Goal: Task Accomplishment & Management: Manage account settings

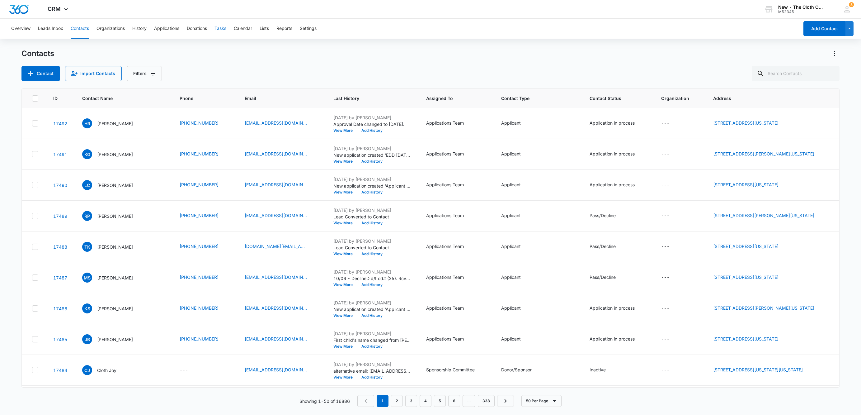
click at [219, 30] on button "Tasks" at bounding box center [220, 29] width 12 height 20
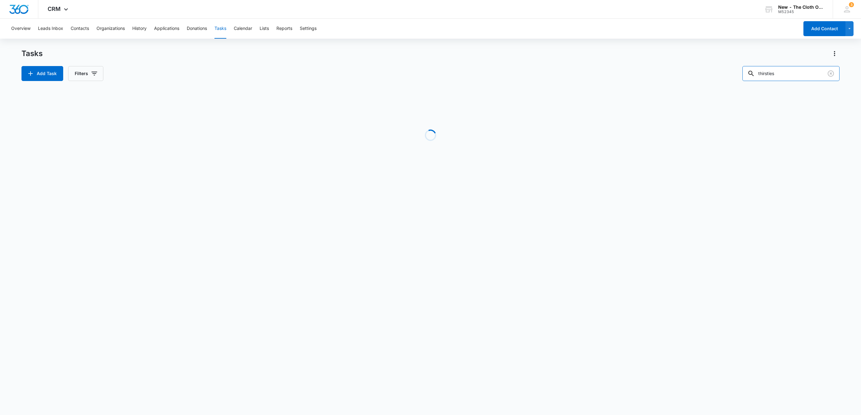
drag, startPoint x: 785, startPoint y: 76, endPoint x: 689, endPoint y: 88, distance: 96.6
click at [692, 88] on div "Tasks Add Task Filters thirsties Loading Task Start End Contacts Assigned By As…" at bounding box center [430, 119] width 818 height 141
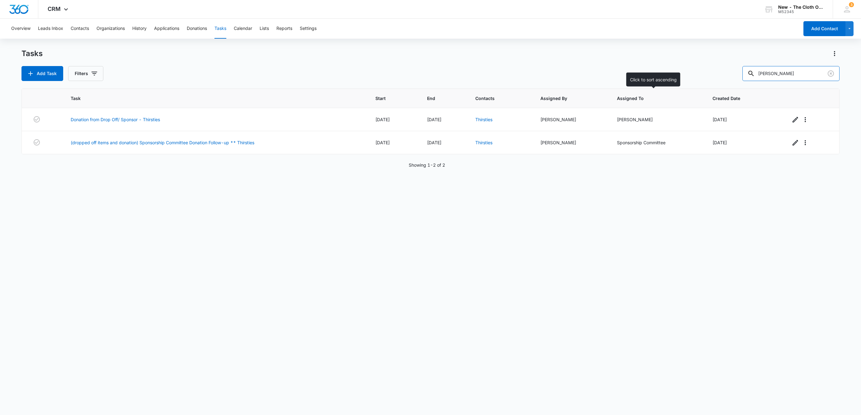
type input "davis"
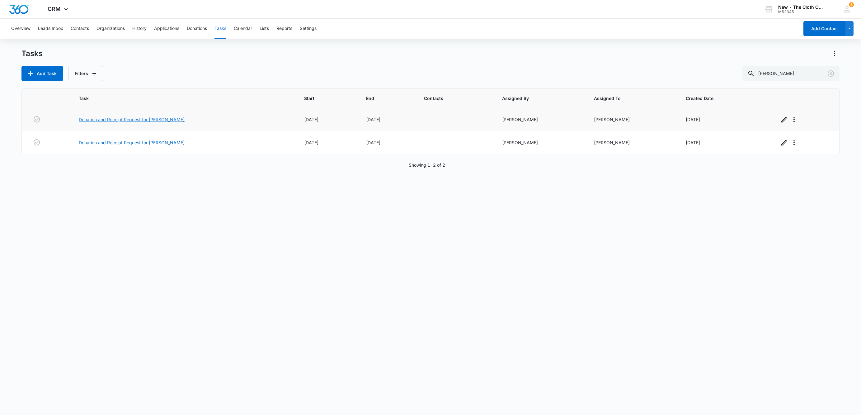
click at [127, 121] on link "Donation and Receipt Request for Elizabeth Davis" at bounding box center [132, 119] width 106 height 7
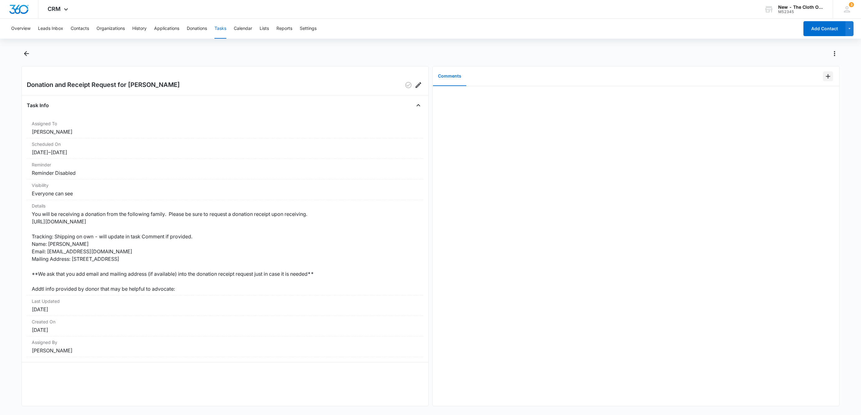
click at [824, 78] on icon "Add Comment" at bounding box center [827, 76] width 7 height 7
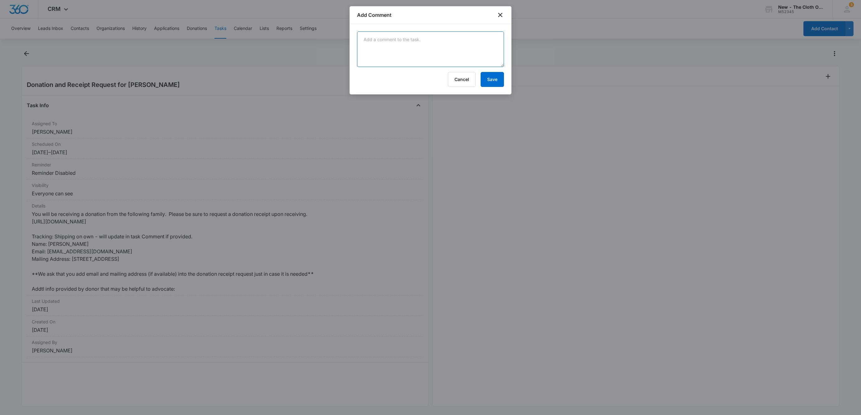
click at [417, 50] on textarea at bounding box center [430, 48] width 147 height 35
paste textarea ""6 Boxes 9534614982825279250135 9534614982825279250159 9534614982825279250111 9…"
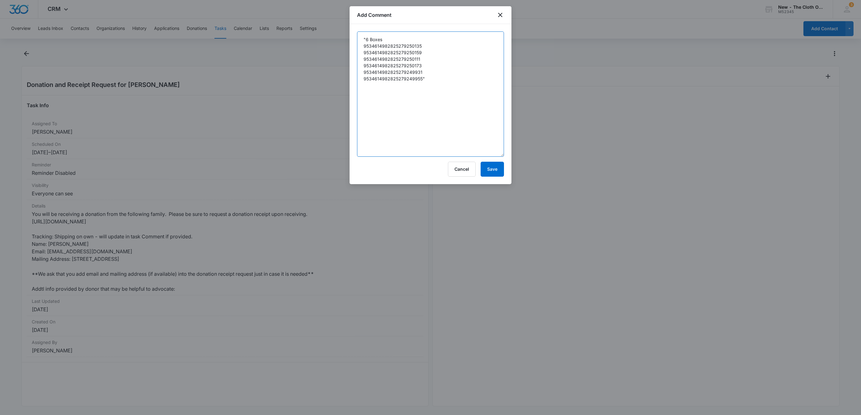
drag, startPoint x: 501, startPoint y: 65, endPoint x: 475, endPoint y: 120, distance: 61.0
click at [485, 154] on textarea ""6 Boxes 9534614982825279250135 9534614982825279250159 9534614982825279250111 9…" at bounding box center [430, 93] width 147 height 125
type textarea "6 Boxes 9534614982825279250135 9534614982825279250159 9534614982825279250111 95…"
click at [495, 166] on button "Save" at bounding box center [492, 169] width 23 height 15
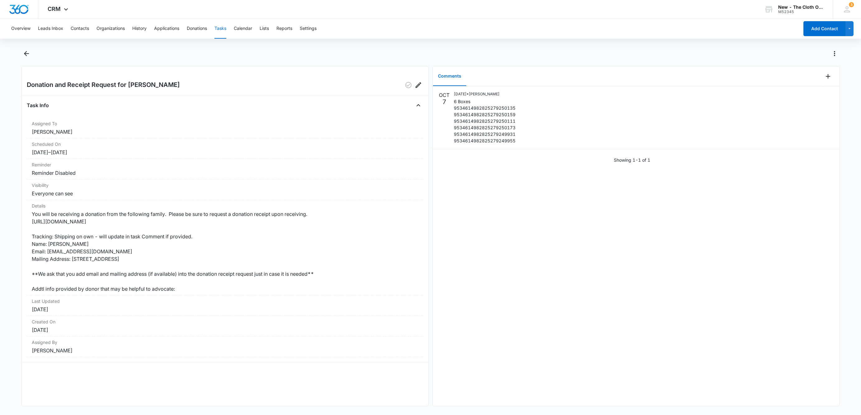
click at [220, 31] on button "Tasks" at bounding box center [220, 29] width 12 height 20
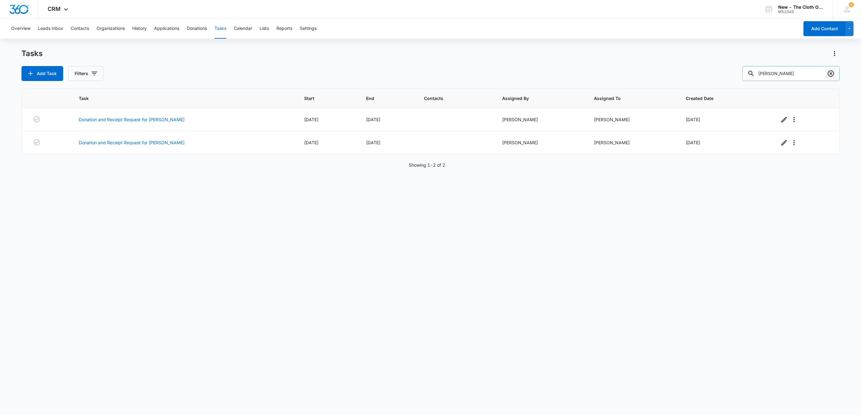
click at [828, 78] on button "Clear" at bounding box center [831, 73] width 10 height 10
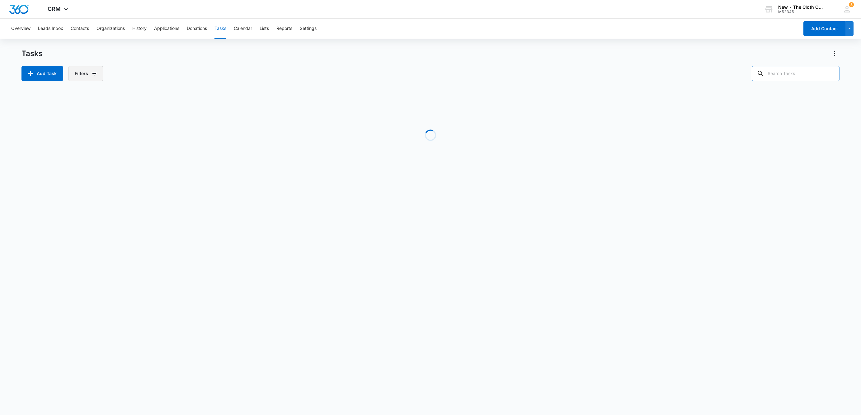
click at [89, 73] on button "Filters" at bounding box center [85, 73] width 35 height 15
click at [144, 112] on icon "Show Assigned To filters" at bounding box center [142, 112] width 7 height 7
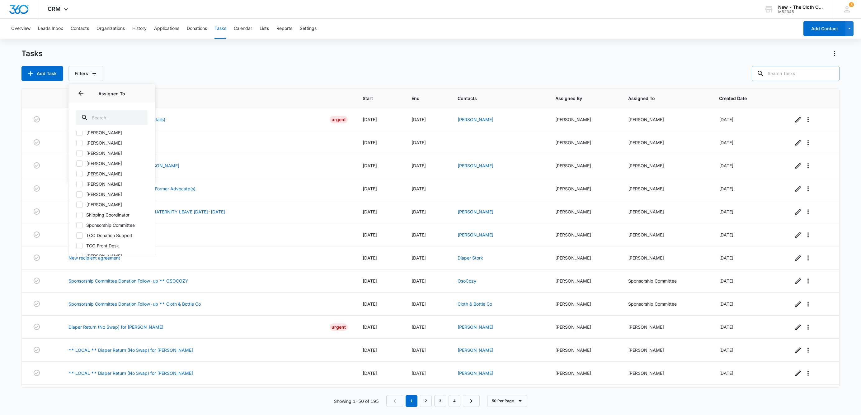
scroll to position [369, 0]
click at [81, 199] on icon at bounding box center [80, 201] width 6 height 6
click at [76, 200] on input "Shipping Coordinator" at bounding box center [76, 200] width 0 height 0
checkbox input "true"
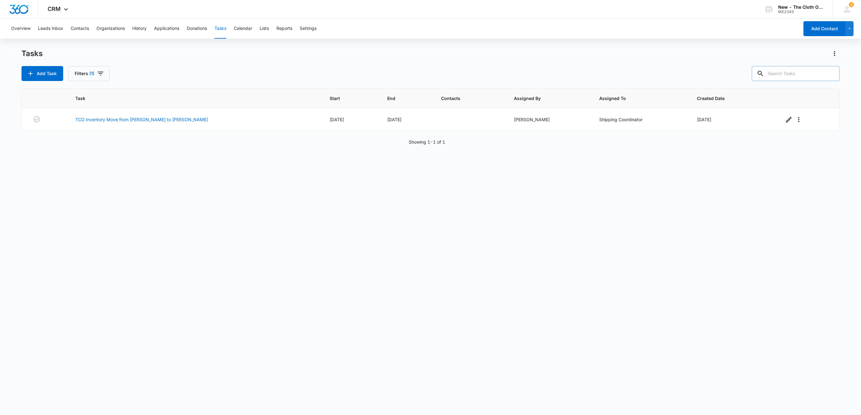
click at [350, 233] on div "Task Start End Contacts Assigned By Assigned To Created Date TCO Inventory Move…" at bounding box center [430, 247] width 818 height 318
click at [123, 121] on link "TCO Inventory Move from [PERSON_NAME] to [PERSON_NAME]" at bounding box center [141, 119] width 133 height 7
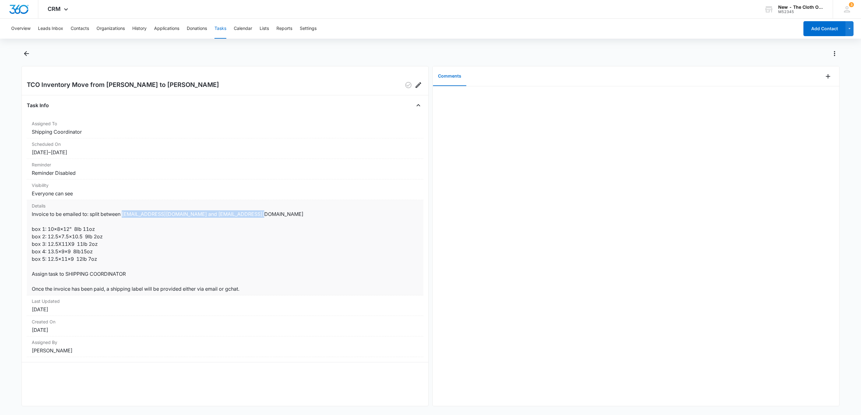
drag, startPoint x: 125, startPoint y: 214, endPoint x: 254, endPoint y: 218, distance: 129.5
click at [254, 218] on dd "Invoice to be emailed to: split between [EMAIL_ADDRESS][DOMAIN_NAME] and [EMAIL…" at bounding box center [225, 251] width 387 height 82
copy dd "[EMAIL_ADDRESS][DOMAIN_NAME] and [EMAIL_ADDRESS][DOMAIN_NAME]"
drag, startPoint x: 106, startPoint y: 245, endPoint x: 22, endPoint y: 243, distance: 83.4
click at [22, 243] on div "TCO Inventory Move from [PERSON_NAME] to [PERSON_NAME] Task Info Assigned To Sh…" at bounding box center [224, 236] width 407 height 340
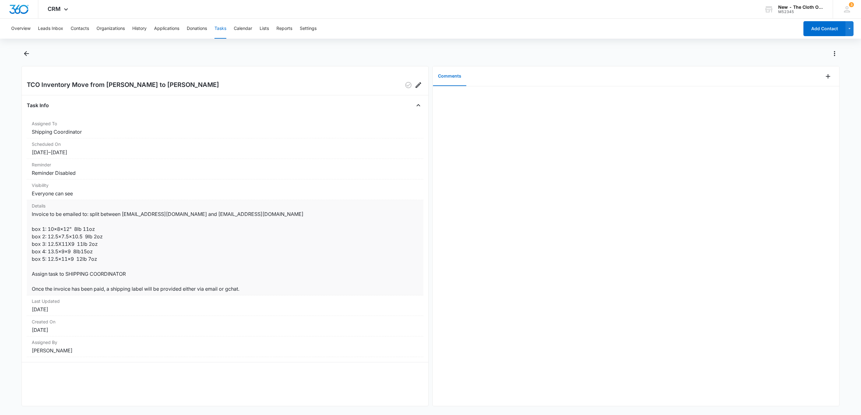
click at [76, 252] on dd "Invoice to be emailed to: split between [EMAIL_ADDRESS][DOMAIN_NAME] and [EMAIL…" at bounding box center [225, 251] width 387 height 82
drag, startPoint x: 77, startPoint y: 243, endPoint x: 47, endPoint y: 247, distance: 30.2
click at [47, 247] on dd "Invoice to be emailed to: split between [EMAIL_ADDRESS][DOMAIN_NAME] and [EMAIL…" at bounding box center [225, 251] width 387 height 82
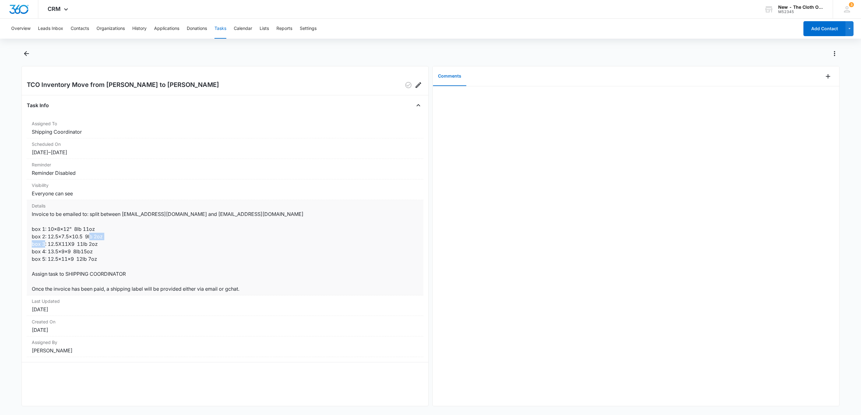
click at [52, 245] on dd "Invoice to be emailed to: split between [EMAIL_ADDRESS][DOMAIN_NAME] and [EMAIL…" at bounding box center [225, 251] width 387 height 82
drag, startPoint x: 49, startPoint y: 245, endPoint x: 54, endPoint y: 244, distance: 4.7
click at [54, 244] on dd "Invoice to be emailed to: split between [EMAIL_ADDRESS][DOMAIN_NAME] and [EMAIL…" at bounding box center [225, 251] width 387 height 82
click at [60, 246] on dd "Invoice to be emailed to: split between [EMAIL_ADDRESS][DOMAIN_NAME] and [EMAIL…" at bounding box center [225, 251] width 387 height 82
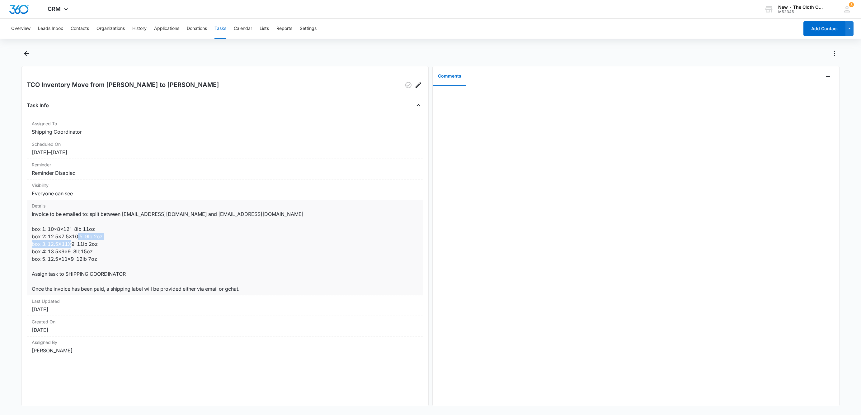
click at [60, 246] on dd "Invoice to be emailed to: split between [EMAIL_ADDRESS][DOMAIN_NAME] and [EMAIL…" at bounding box center [225, 251] width 387 height 82
click at [71, 250] on dd "Invoice to be emailed to: split between [EMAIL_ADDRESS][DOMAIN_NAME] and [EMAIL…" at bounding box center [225, 251] width 387 height 82
click at [70, 261] on dd "Invoice to be emailed to: split between [EMAIL_ADDRESS][DOMAIN_NAME] and [EMAIL…" at bounding box center [225, 251] width 387 height 82
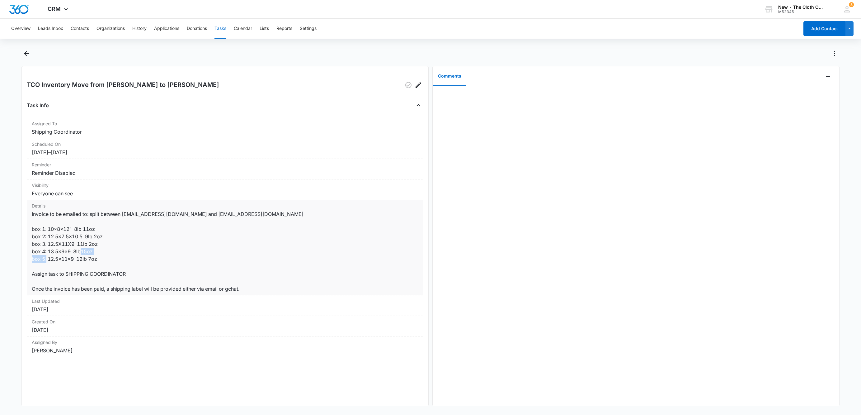
click at [70, 261] on dd "Invoice to be emailed to: split between [EMAIL_ADDRESS][DOMAIN_NAME] and [EMAIL…" at bounding box center [225, 251] width 387 height 82
click at [70, 260] on dd "Invoice to be emailed to: split between [EMAIL_ADDRESS][DOMAIN_NAME] and [EMAIL…" at bounding box center [225, 251] width 387 height 82
click at [824, 78] on icon "Add Comment" at bounding box center [827, 76] width 7 height 7
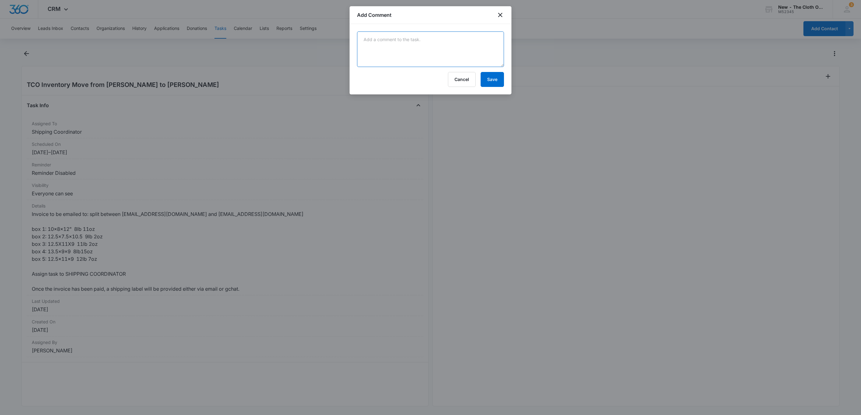
click at [414, 44] on textarea at bounding box center [430, 48] width 147 height 35
type textarea "IN# 2375 to [PERSON_NAME] IN# 2376 to [PERSON_NAME]"
click at [493, 86] on button "Save" at bounding box center [492, 79] width 23 height 15
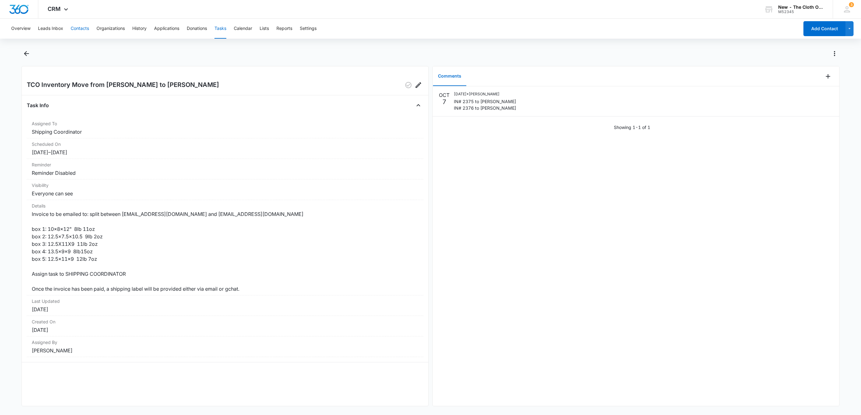
click at [76, 28] on button "Contacts" at bounding box center [80, 29] width 18 height 20
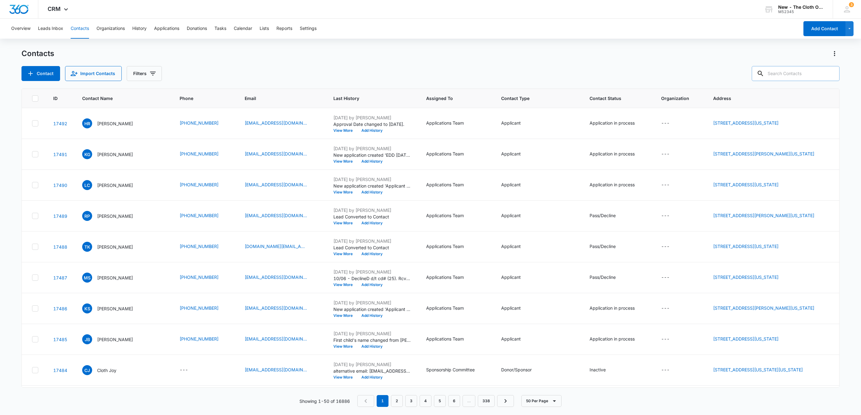
drag, startPoint x: 799, startPoint y: 71, endPoint x: 795, endPoint y: 75, distance: 5.7
click at [799, 71] on input "text" at bounding box center [796, 73] width 88 height 15
paste input "[EMAIL_ADDRESS][DOMAIN_NAME]"
type input "[EMAIL_ADDRESS][DOMAIN_NAME]"
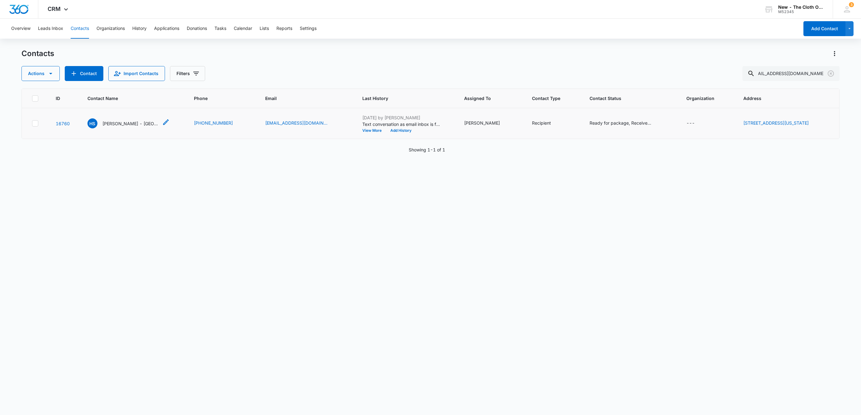
click at [126, 126] on p "[PERSON_NAME] - [GEOGRAPHIC_DATA]" at bounding box center [130, 123] width 56 height 7
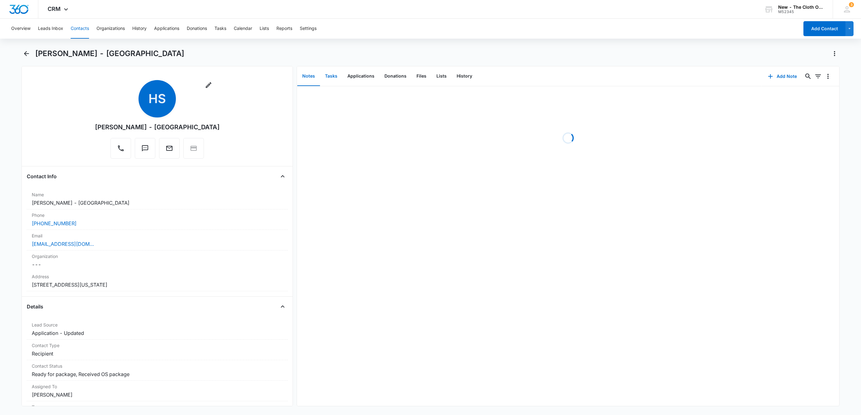
click at [336, 77] on button "Tasks" at bounding box center [331, 76] width 22 height 19
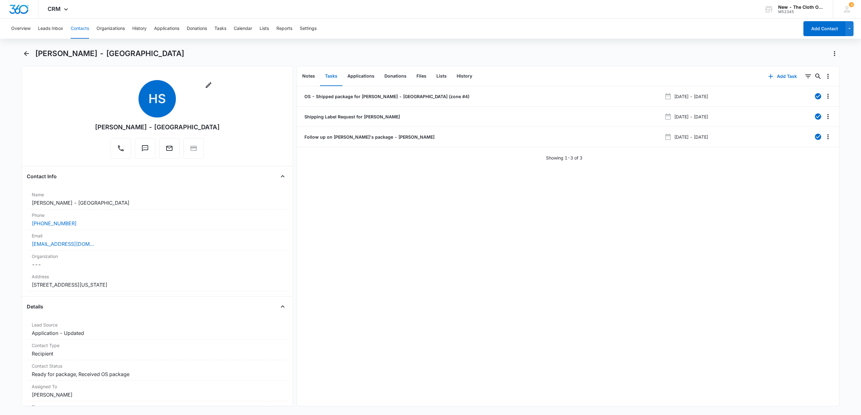
scroll to position [47, 0]
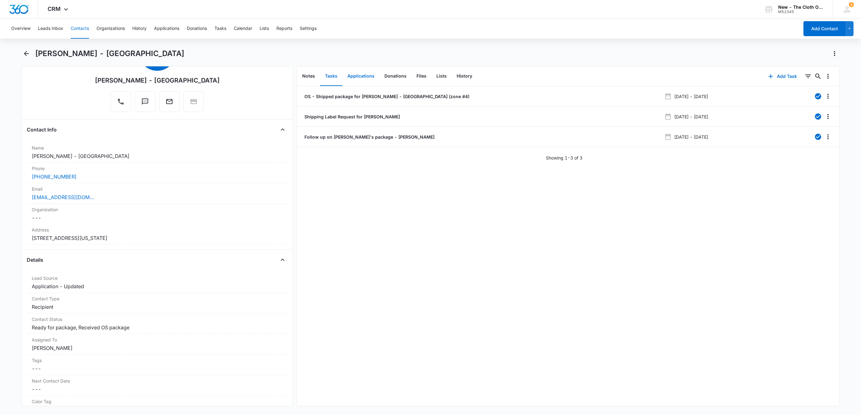
click at [365, 79] on button "Applications" at bounding box center [360, 76] width 37 height 19
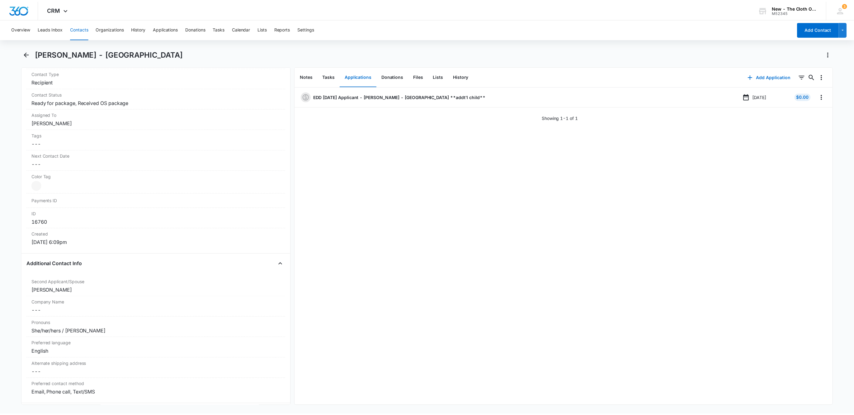
scroll to position [233, 0]
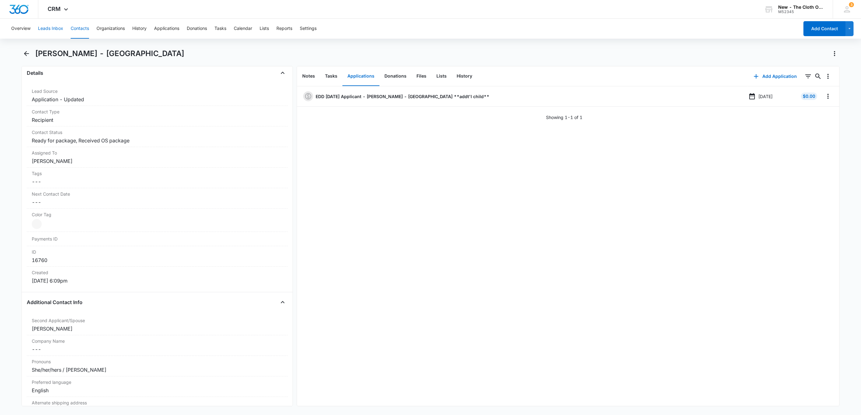
click at [54, 26] on button "Leads Inbox" at bounding box center [50, 29] width 25 height 20
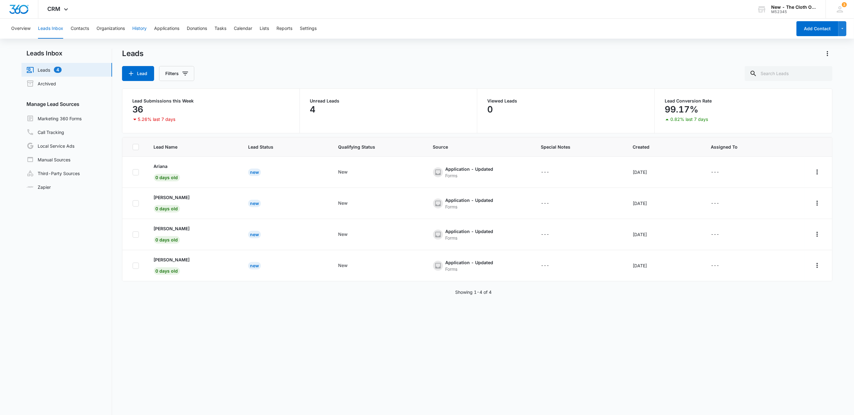
click at [140, 26] on button "History" at bounding box center [139, 29] width 14 height 20
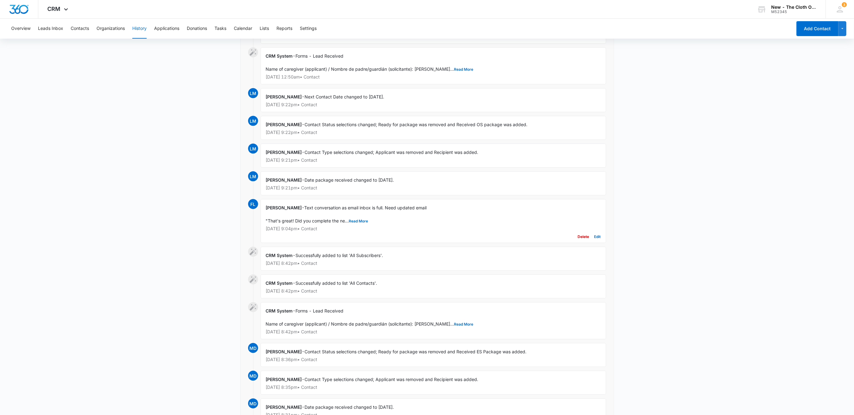
scroll to position [134, 0]
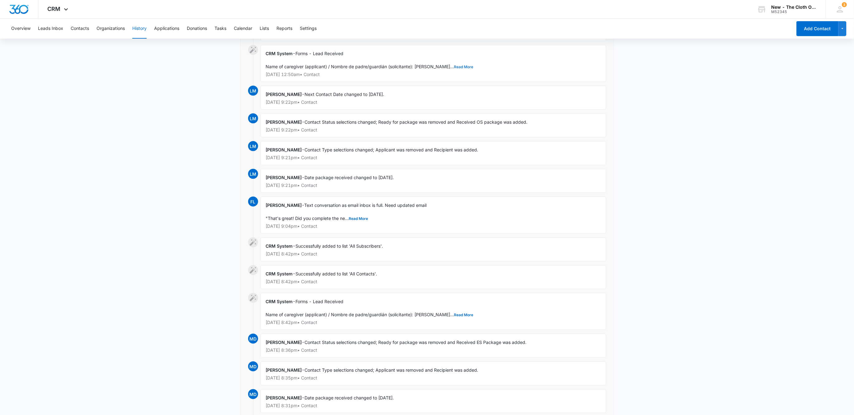
click at [454, 66] on button "Read More" at bounding box center [463, 67] width 19 height 4
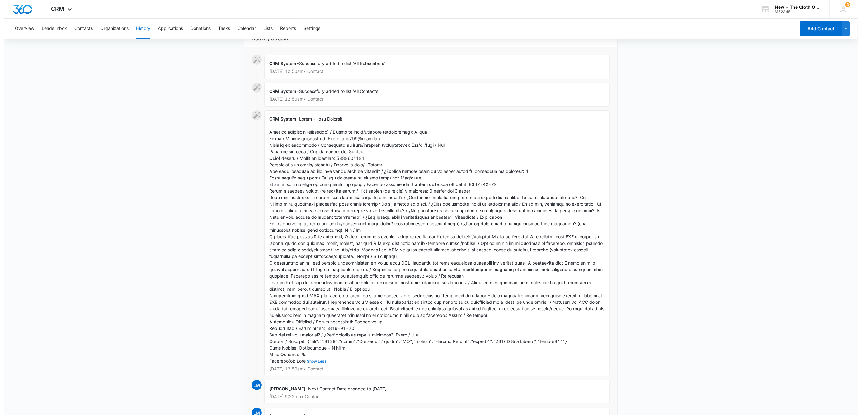
scroll to position [0, 0]
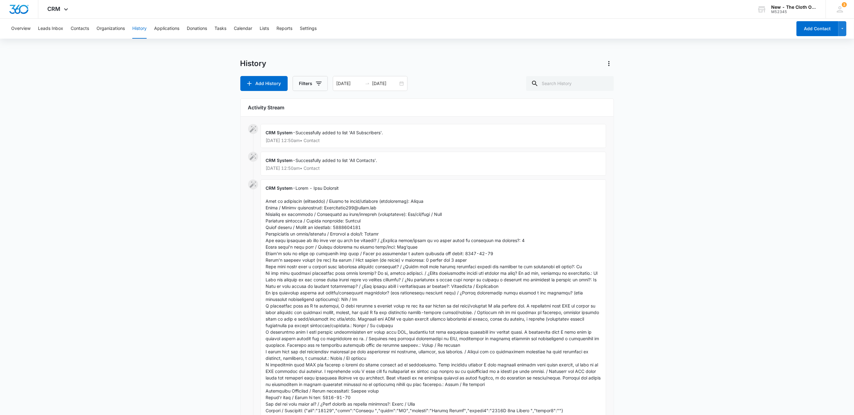
click at [67, 28] on div "Overview Leads Inbox Contacts Organizations History Applications Donations Task…" at bounding box center [399, 29] width 784 height 20
click at [78, 26] on button "Contacts" at bounding box center [80, 29] width 18 height 20
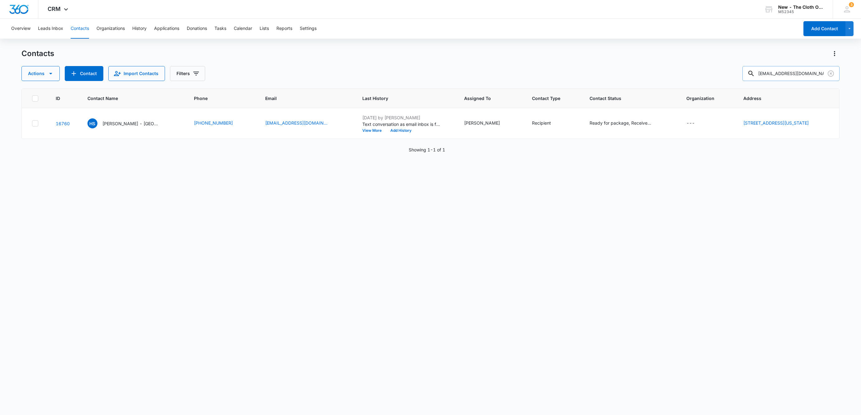
click at [765, 69] on input "[EMAIL_ADDRESS][DOMAIN_NAME]" at bounding box center [790, 73] width 97 height 15
paste input "[PERSON_NAME]"
type input "[PERSON_NAME]"
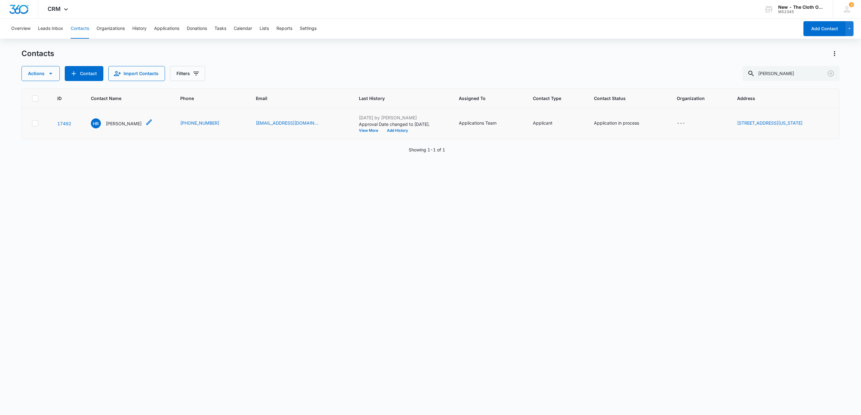
click at [115, 123] on p "[PERSON_NAME]" at bounding box center [124, 123] width 36 height 7
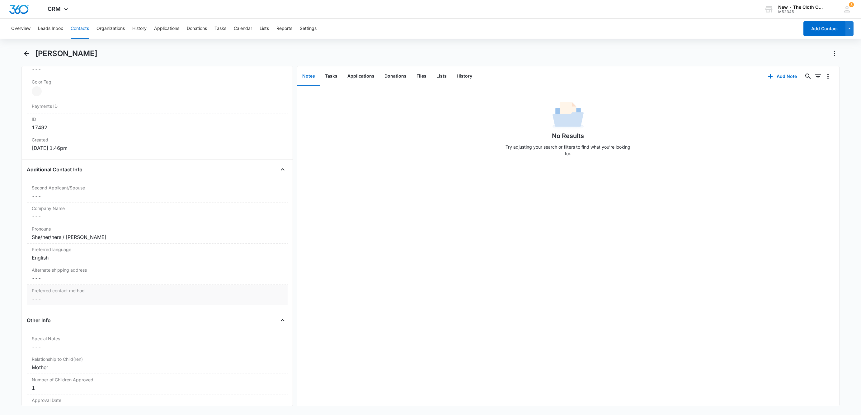
scroll to position [374, 0]
click at [51, 297] on div "Preferred contact method Cancel Save Changes ---" at bounding box center [157, 287] width 261 height 20
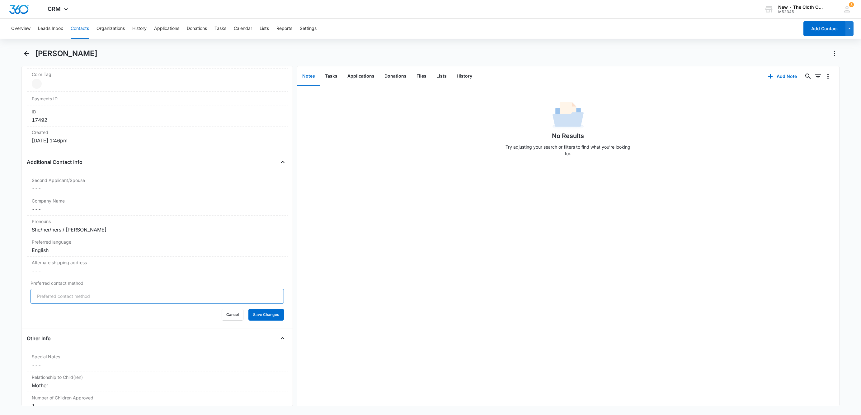
click at [51, 300] on input "Preferred contact method" at bounding box center [157, 296] width 253 height 15
type input "Text/SMS"
click at [248, 308] on button "Save Changes" at bounding box center [265, 314] width 35 height 12
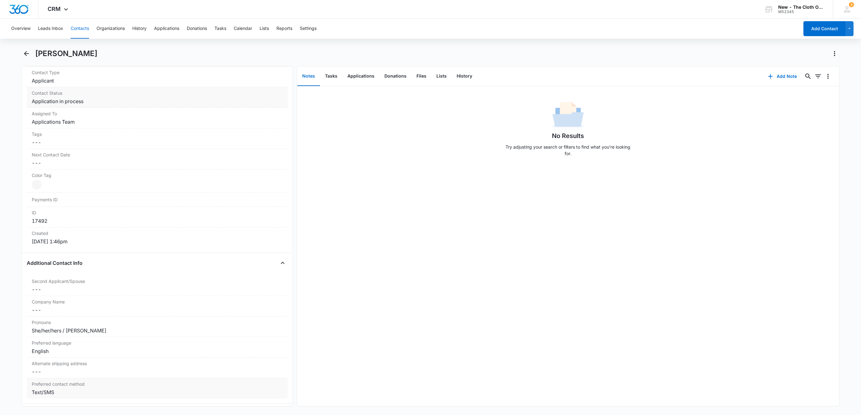
scroll to position [187, 0]
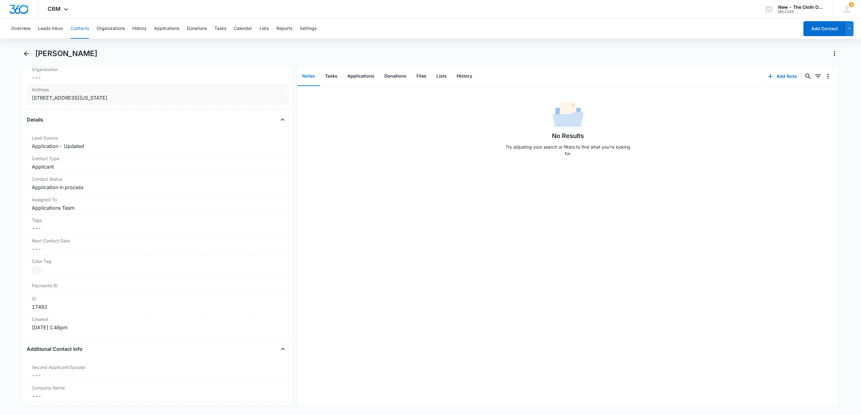
copy dd "92324"
drag, startPoint x: 158, startPoint y: 97, endPoint x: 41, endPoint y: 68, distance: 120.8
click at [0, 104] on html "CRM Apps Reputation Websites Forms CRM Email Social Shop Payments POS Ads Intel…" at bounding box center [430, 207] width 861 height 415
click at [78, 190] on dd "Cancel Save Changes Application in process" at bounding box center [157, 186] width 251 height 7
click at [87, 193] on icon "Remove Application in process" at bounding box center [89, 192] width 4 height 5
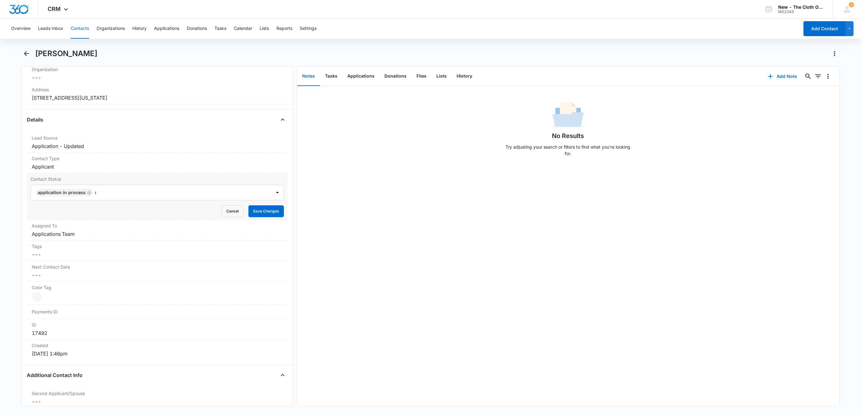
type input "rea"
click at [76, 209] on div "Ready for package Ready to swap NB-OS Ready to add additional child Ready to re…" at bounding box center [157, 249] width 253 height 93
click at [74, 212] on div "Ready for package" at bounding box center [157, 215] width 253 height 12
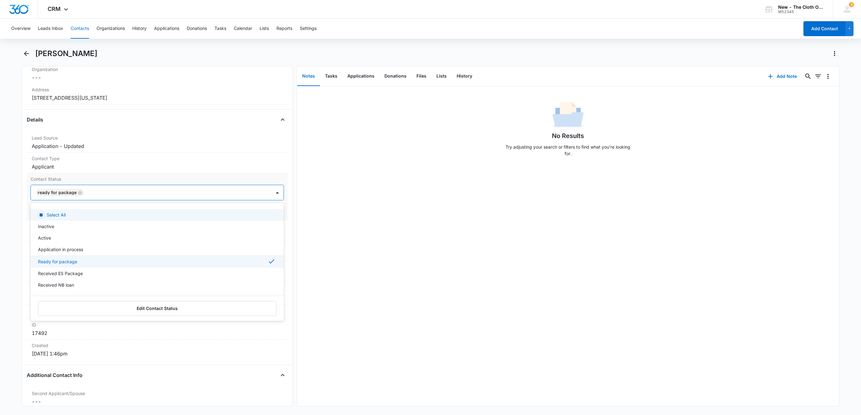
click at [117, 195] on div at bounding box center [174, 192] width 177 height 9
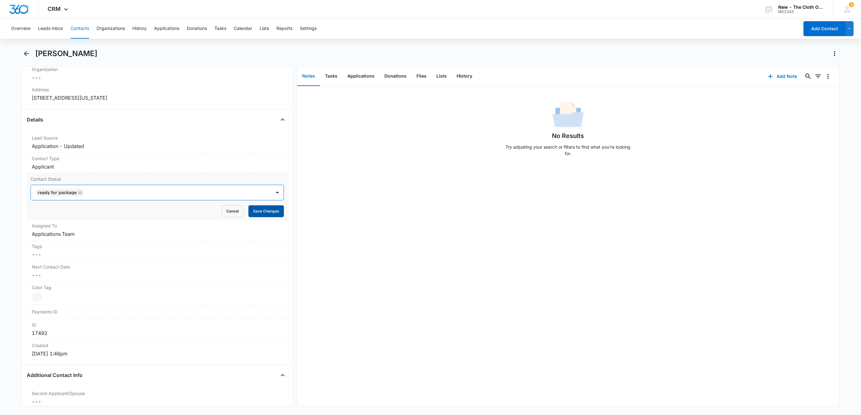
click at [263, 210] on button "Save Changes" at bounding box center [265, 211] width 35 height 12
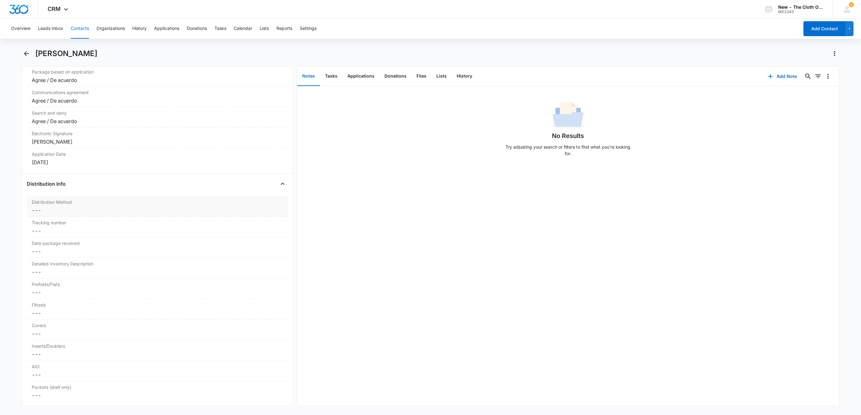
scroll to position [1327, 0]
click at [52, 218] on dd "Cancel Save Changes ---" at bounding box center [157, 213] width 251 height 7
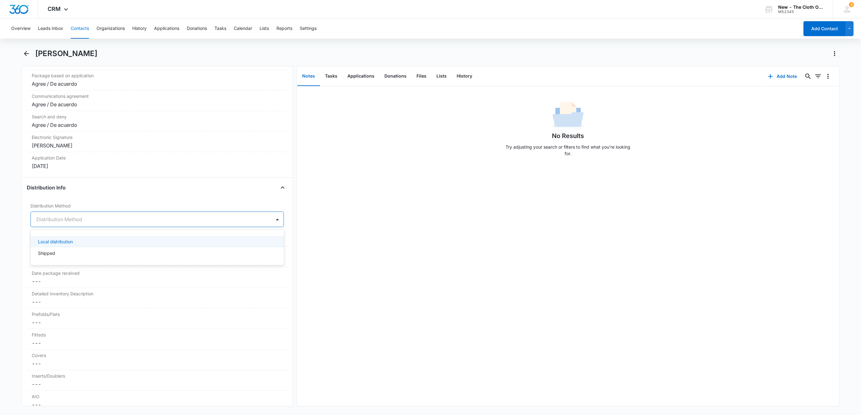
click at [41, 223] on div at bounding box center [149, 219] width 227 height 9
click at [46, 256] on p "Shipped" at bounding box center [46, 253] width 17 height 7
click at [254, 244] on button "Save Changes" at bounding box center [265, 238] width 35 height 12
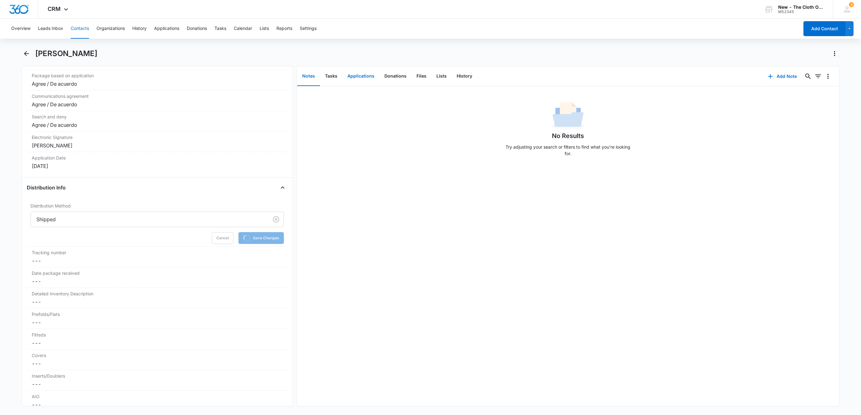
click at [362, 72] on button "Applications" at bounding box center [360, 76] width 37 height 19
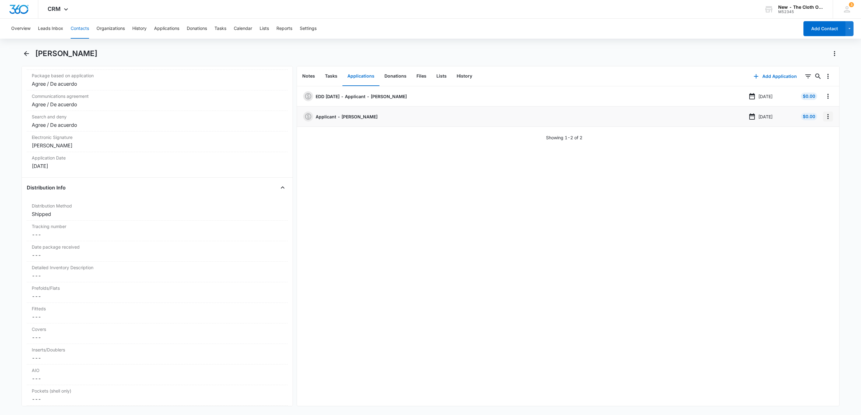
click at [824, 115] on icon "Overflow Menu" at bounding box center [827, 116] width 7 height 7
click at [813, 135] on button "Edit" at bounding box center [807, 133] width 35 height 9
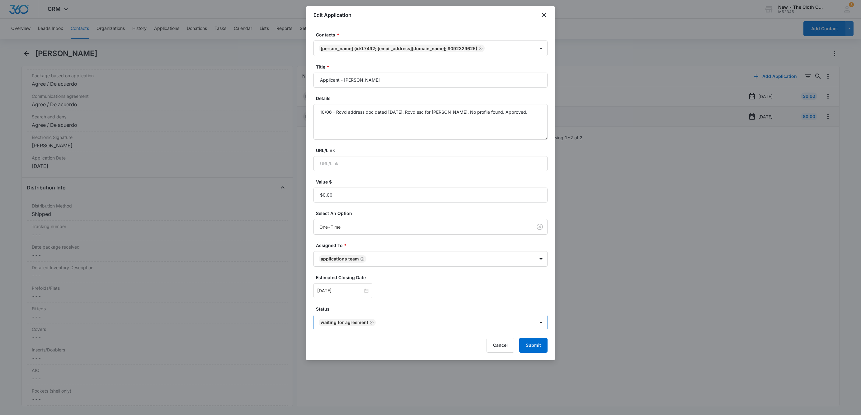
click at [369, 323] on icon "Remove Waiting for Agreement" at bounding box center [371, 322] width 4 height 5
click at [369, 323] on body "CRM Apps Reputation Websites Forms CRM Email Social Shop Payments POS Ads Intel…" at bounding box center [430, 207] width 861 height 415
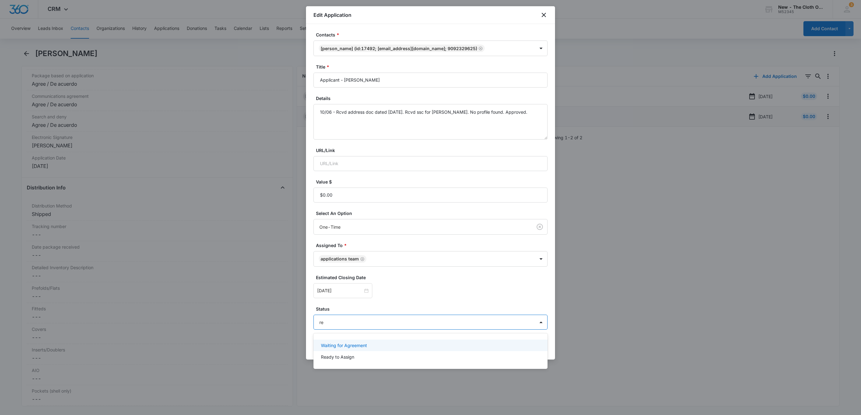
type input "rea"
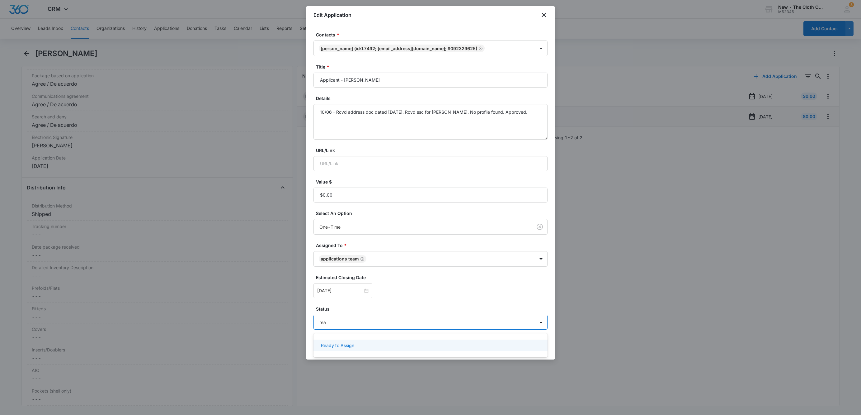
click at [363, 345] on div "Ready to Assign" at bounding box center [430, 345] width 218 height 7
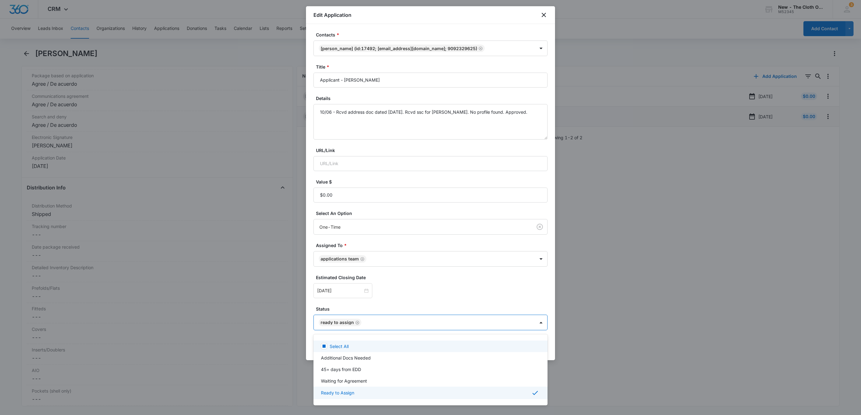
click at [402, 309] on div at bounding box center [430, 207] width 861 height 415
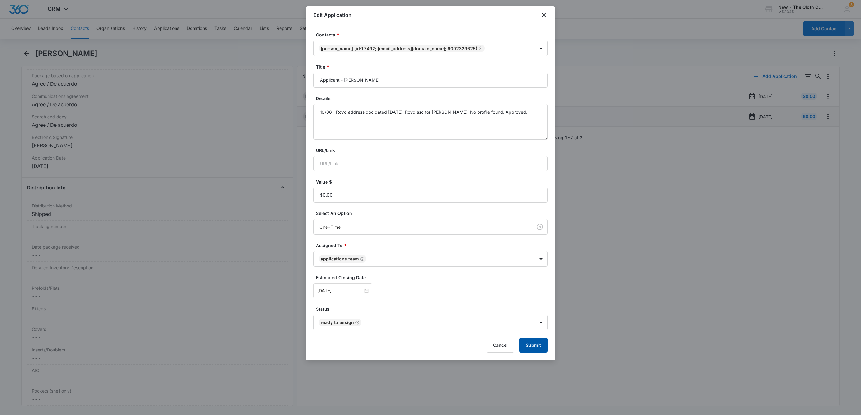
click at [534, 349] on button "Submit" at bounding box center [533, 344] width 28 height 15
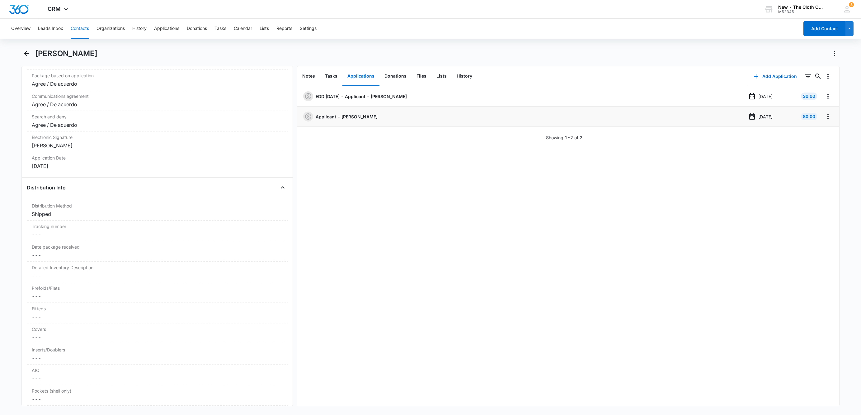
click at [82, 25] on button "Contacts" at bounding box center [80, 29] width 18 height 20
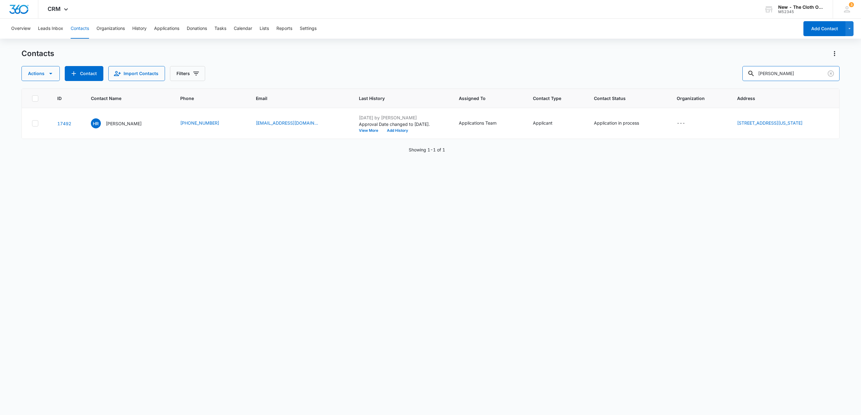
drag, startPoint x: 812, startPoint y: 75, endPoint x: 643, endPoint y: 79, distance: 169.7
click at [643, 79] on div "Actions Contact Import Contacts Filters [PERSON_NAME]" at bounding box center [430, 73] width 818 height 15
paste input "[PERSON_NAME]"
type input "[PERSON_NAME]"
click at [124, 123] on p "[PERSON_NAME]" at bounding box center [124, 123] width 36 height 7
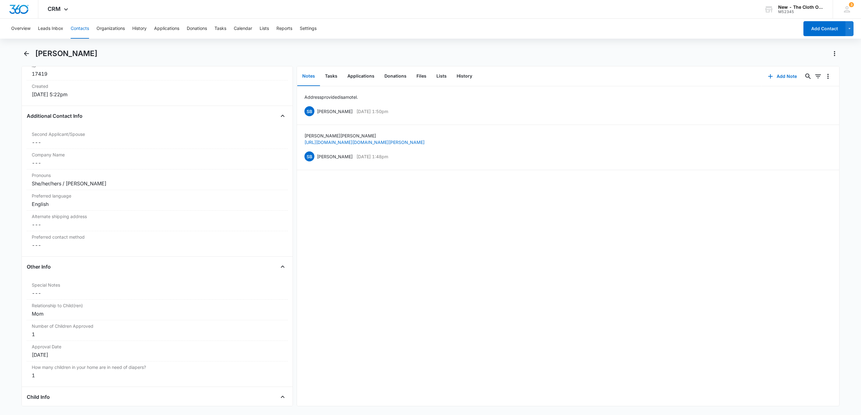
scroll to position [420, 0]
click at [63, 247] on dd "Cancel Save Changes ---" at bounding box center [157, 244] width 251 height 7
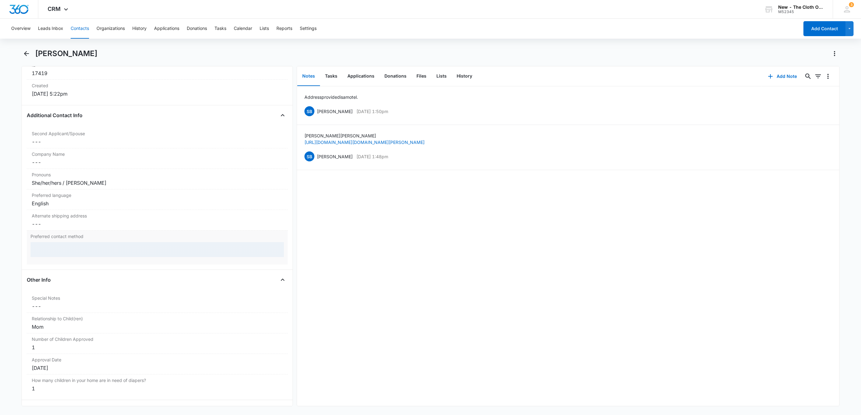
click at [63, 250] on div at bounding box center [157, 249] width 253 height 15
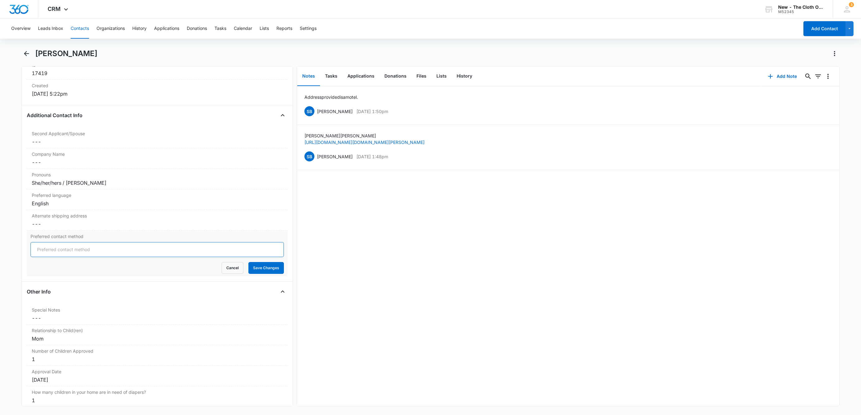
click at [63, 249] on input "Preferred contact method" at bounding box center [157, 249] width 253 height 15
type input "Email, Phone call, Text/SMS"
click at [248, 262] on button "Save Changes" at bounding box center [265, 268] width 35 height 12
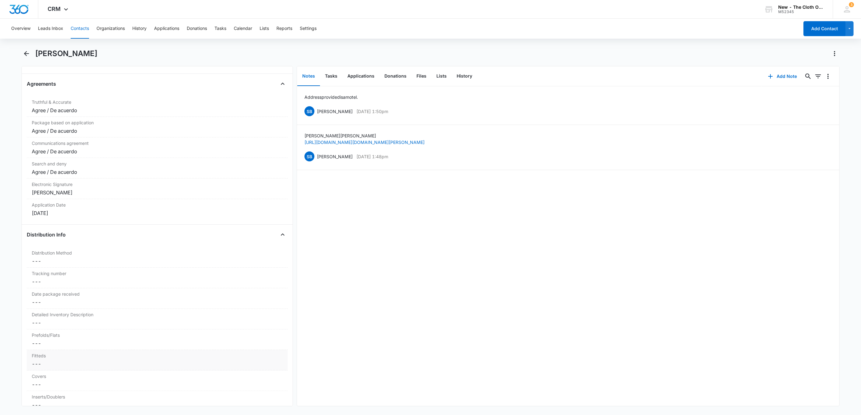
scroll to position [1422, 0]
click at [40, 126] on div "Distribution Method Cancel Save Changes ---" at bounding box center [157, 116] width 261 height 21
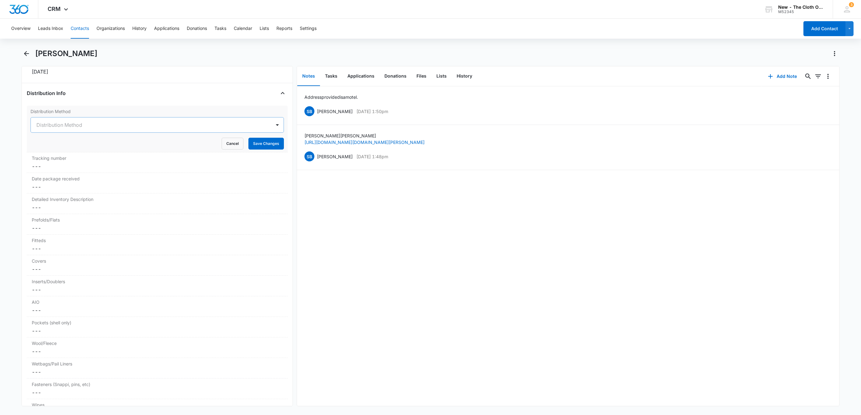
click at [55, 129] on div at bounding box center [149, 124] width 227 height 9
click at [52, 162] on p "Shipped" at bounding box center [46, 158] width 17 height 7
click at [248, 149] on button "Save Changes" at bounding box center [265, 144] width 35 height 12
click at [85, 29] on button "Contacts" at bounding box center [80, 29] width 18 height 20
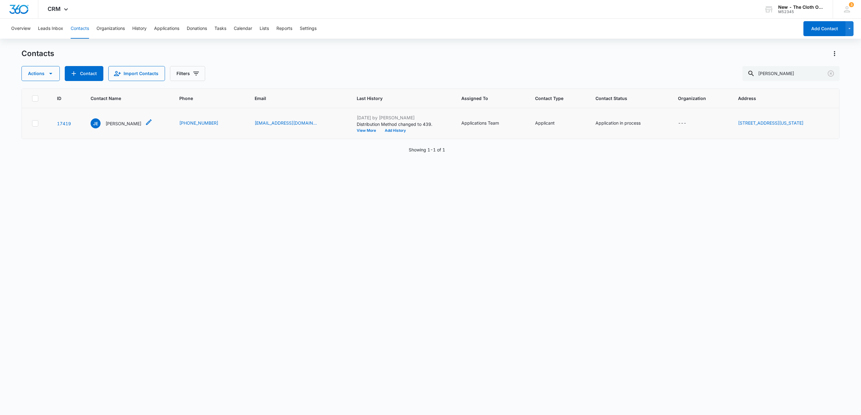
click at [115, 119] on div "JE [PERSON_NAME]" at bounding box center [116, 123] width 51 height 10
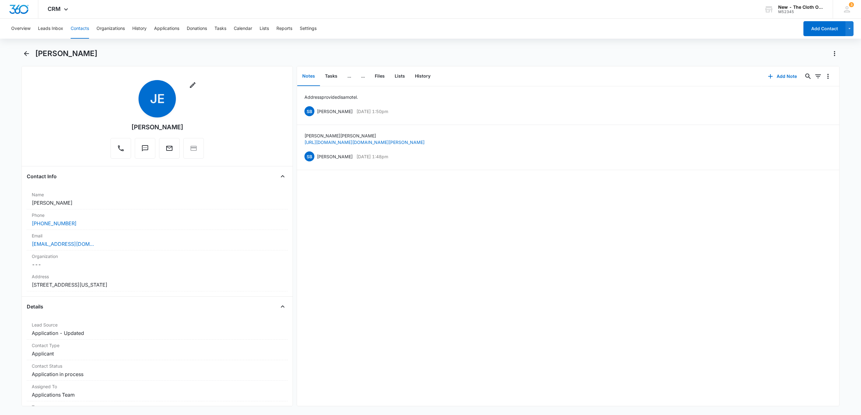
drag, startPoint x: 70, startPoint y: 205, endPoint x: 20, endPoint y: 207, distance: 50.5
click at [20, 207] on main "[PERSON_NAME] Remove JE [PERSON_NAME] Contact Info Name Cancel Save Changes [PE…" at bounding box center [430, 231] width 861 height 365
copy dd "[PERSON_NAME]"
click at [139, 245] on div "[EMAIL_ADDRESS][DOMAIN_NAME]" at bounding box center [157, 243] width 251 height 7
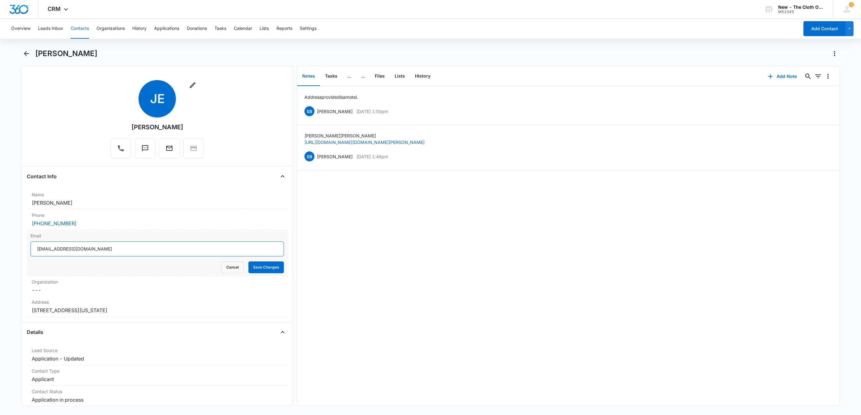
click at [172, 252] on input "[EMAIL_ADDRESS][DOMAIN_NAME]" at bounding box center [157, 248] width 253 height 15
click at [226, 269] on button "Cancel" at bounding box center [233, 267] width 22 height 12
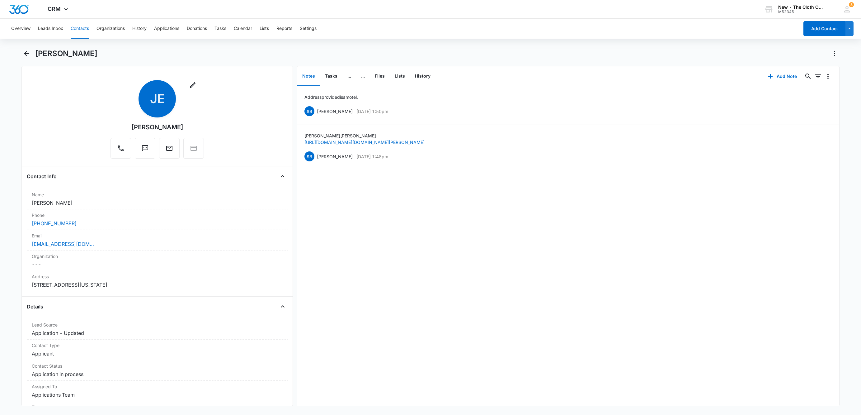
click at [78, 29] on button "Contacts" at bounding box center [80, 29] width 18 height 20
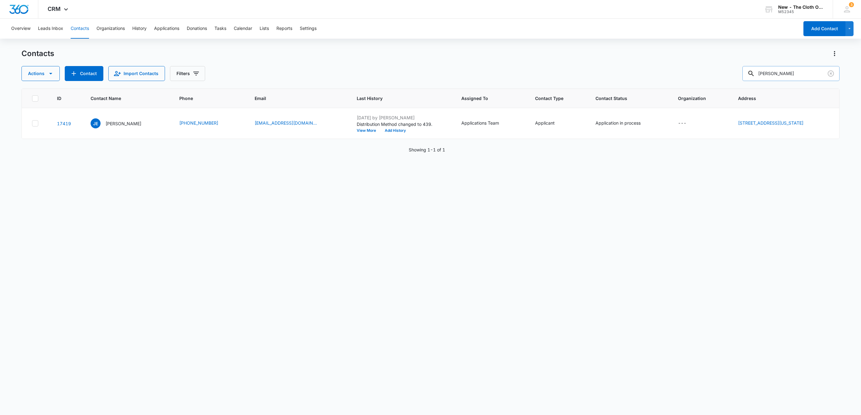
click at [793, 79] on input "[PERSON_NAME]" at bounding box center [790, 73] width 97 height 15
paste input "[PERSON_NAME]"
type input "[PERSON_NAME]"
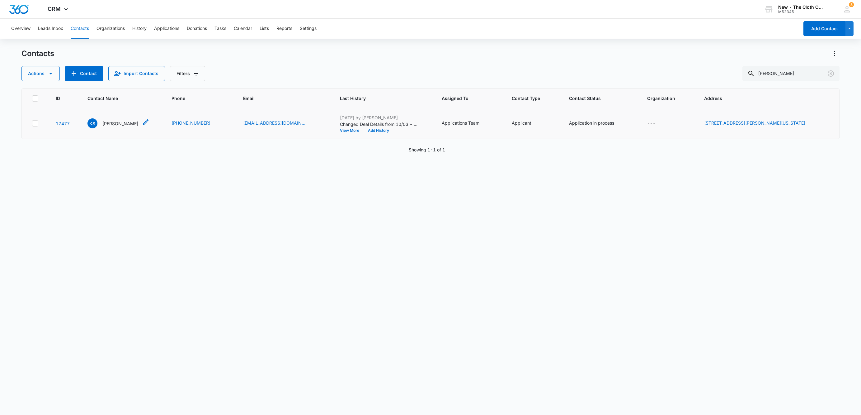
click at [115, 124] on p "[PERSON_NAME]" at bounding box center [120, 123] width 36 height 7
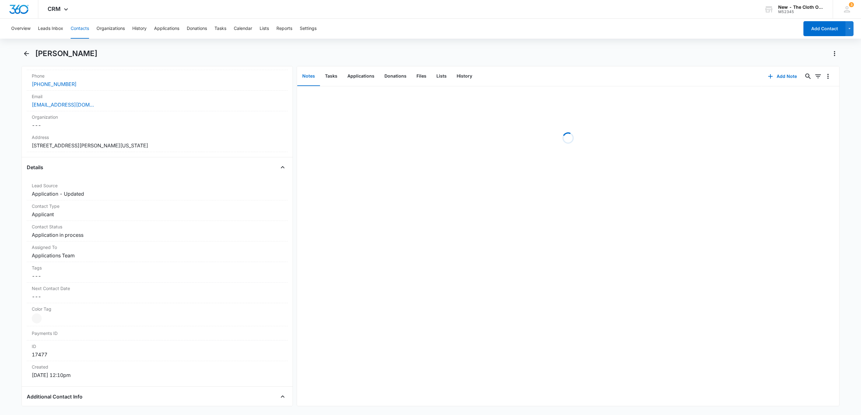
scroll to position [140, 0]
click at [66, 233] on dd "Cancel Save Changes Application in process" at bounding box center [157, 233] width 251 height 7
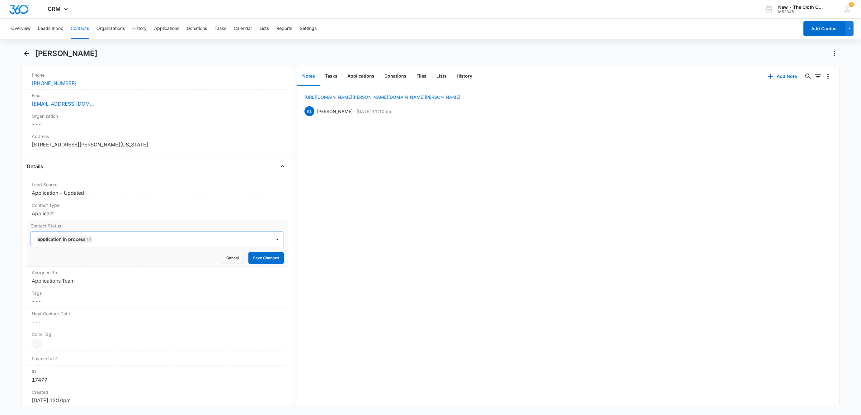
click at [87, 242] on icon "Remove Application in process" at bounding box center [89, 239] width 4 height 5
type input "rea"
click at [70, 260] on p "Ready for package" at bounding box center [57, 261] width 39 height 7
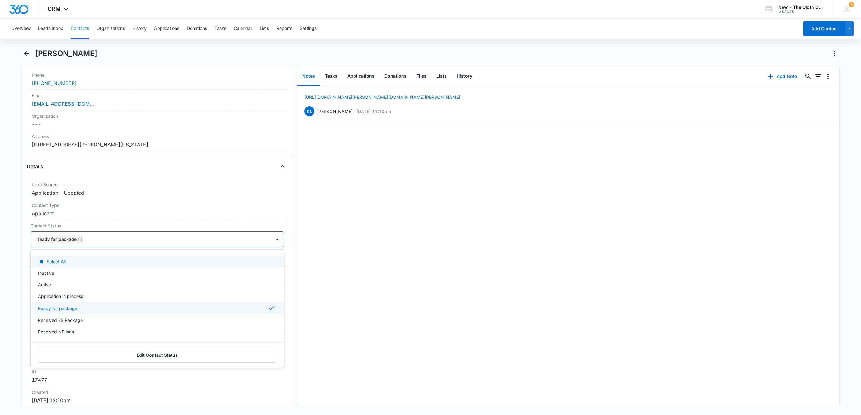
click at [115, 240] on div at bounding box center [174, 239] width 177 height 9
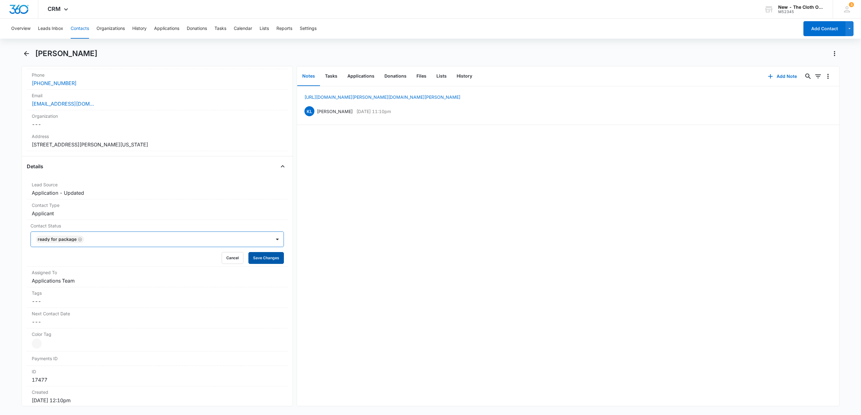
click at [249, 254] on button "Save Changes" at bounding box center [265, 258] width 35 height 12
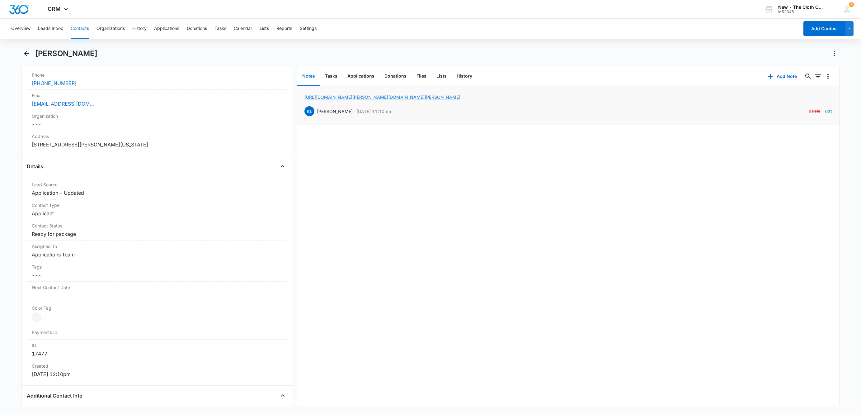
click at [344, 95] on link "[URL][DOMAIN_NAME][PERSON_NAME][DOMAIN_NAME][PERSON_NAME]" at bounding box center [382, 96] width 156 height 5
click at [825, 110] on button "Edit" at bounding box center [828, 111] width 7 height 12
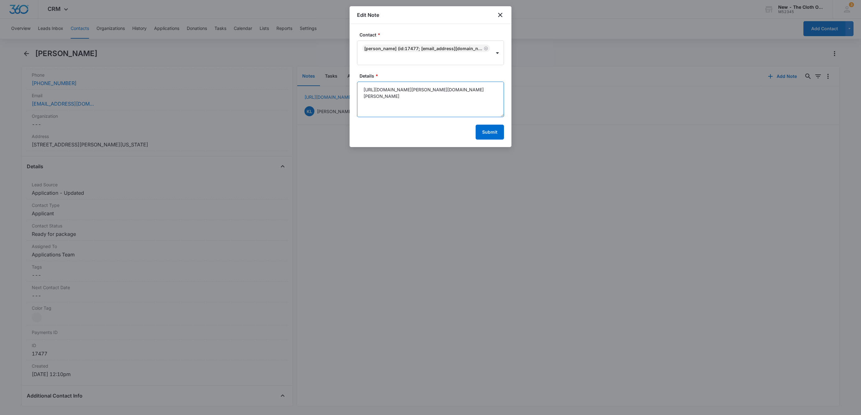
click at [471, 90] on textarea "[URL][DOMAIN_NAME][PERSON_NAME][DOMAIN_NAME][PERSON_NAME]" at bounding box center [430, 99] width 147 height 35
paste textarea "[PERSON_NAME]"
type textarea "[URL][DOMAIN_NAME][PERSON_NAME][DOMAIN_NAME][PERSON_NAME] [PERSON_NAME]"
click at [489, 136] on button "Submit" at bounding box center [490, 132] width 28 height 15
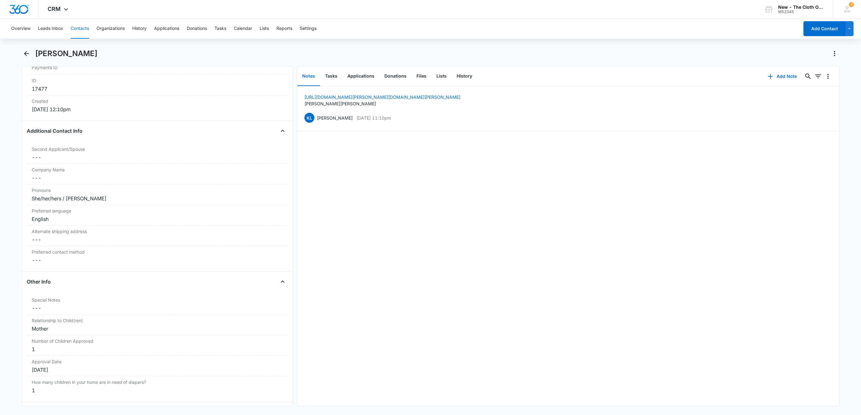
scroll to position [420, 0]
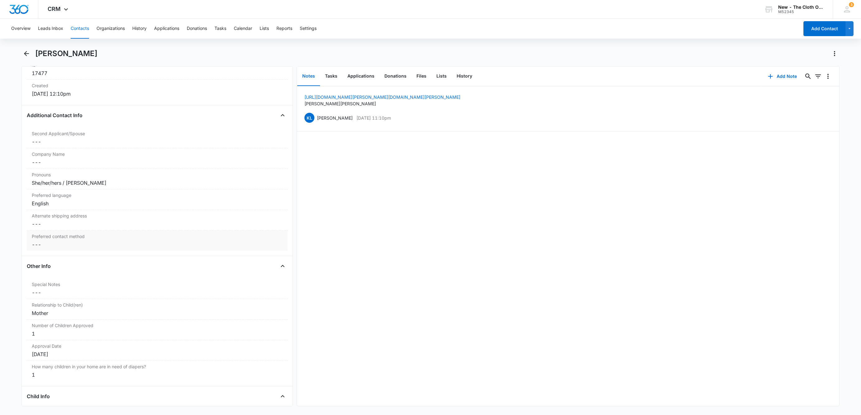
click at [39, 248] on dd "Cancel Save Changes ---" at bounding box center [157, 244] width 251 height 7
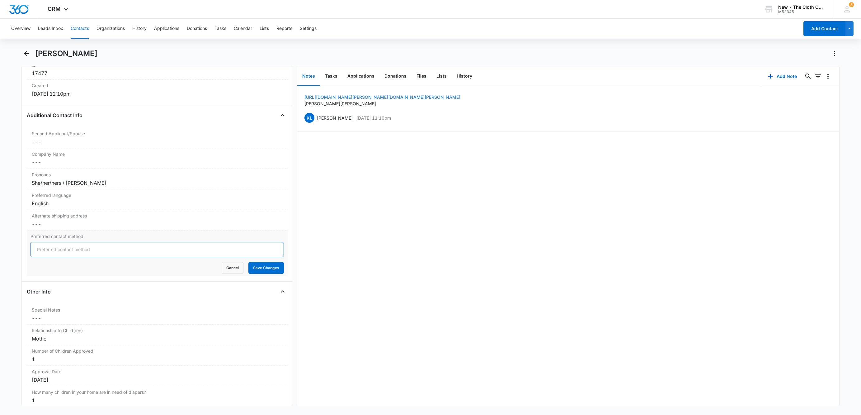
click at [50, 254] on input "Preferred contact method" at bounding box center [157, 249] width 253 height 15
type input "Email"
click at [248, 262] on button "Save Changes" at bounding box center [265, 268] width 35 height 12
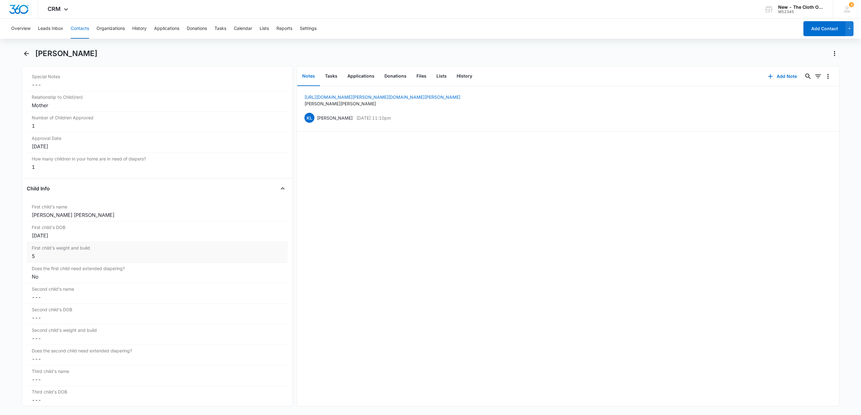
scroll to position [628, 0]
click at [41, 260] on div "5" at bounding box center [157, 255] width 251 height 7
drag, startPoint x: 25, startPoint y: 262, endPoint x: 1, endPoint y: 262, distance: 23.3
click at [2, 261] on main "[PERSON_NAME] Remove KS [PERSON_NAME] Contact Info Name Cancel Save Changes [PE…" at bounding box center [430, 231] width 861 height 365
click at [248, 273] on button "Save Changes" at bounding box center [265, 279] width 35 height 12
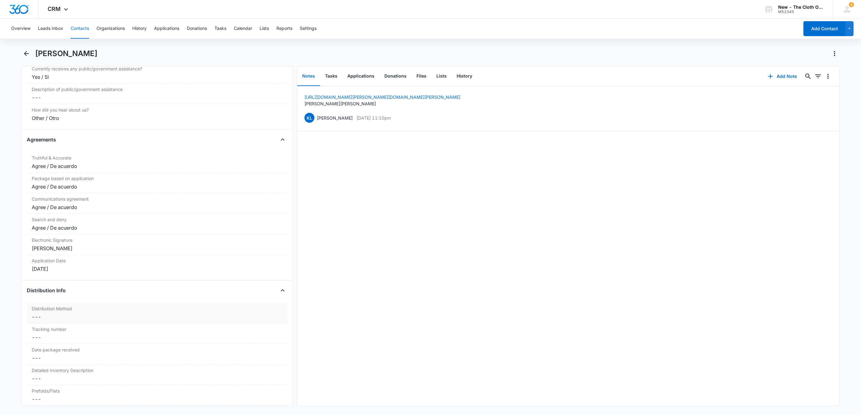
scroll to position [1281, 0]
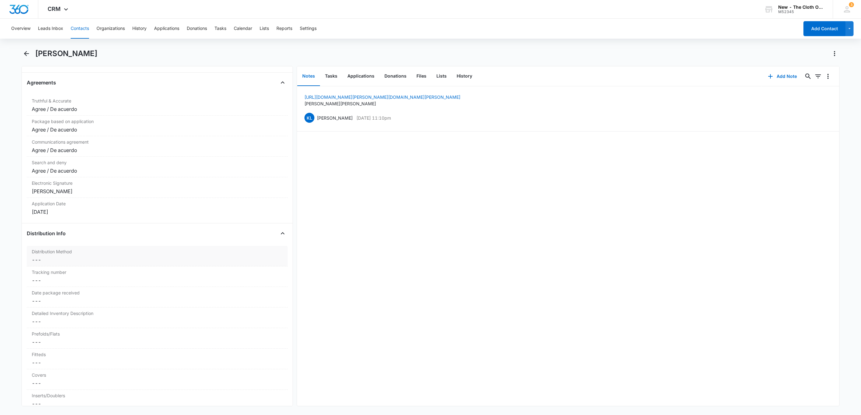
click at [54, 263] on dd "Cancel Save Changes ---" at bounding box center [157, 259] width 251 height 7
drag, startPoint x: 47, startPoint y: 275, endPoint x: 49, endPoint y: 278, distance: 3.4
click at [48, 269] on div at bounding box center [149, 265] width 227 height 9
click at [71, 302] on div "Shipped" at bounding box center [156, 298] width 237 height 7
click at [264, 289] on button "Save Changes" at bounding box center [265, 284] width 35 height 12
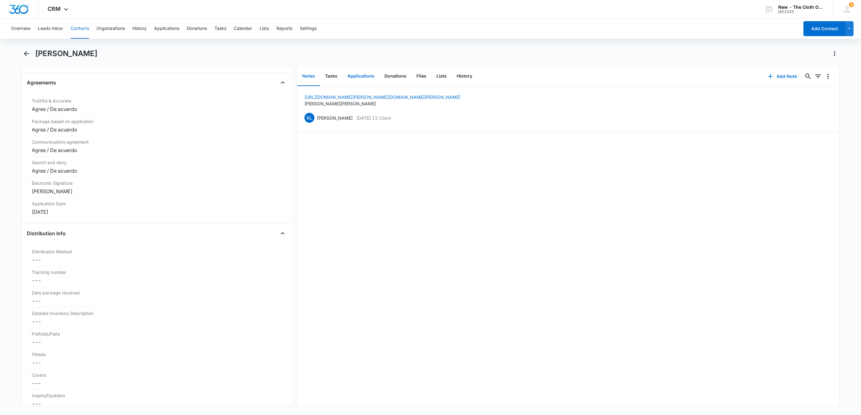
click at [366, 75] on button "Applications" at bounding box center [360, 76] width 37 height 19
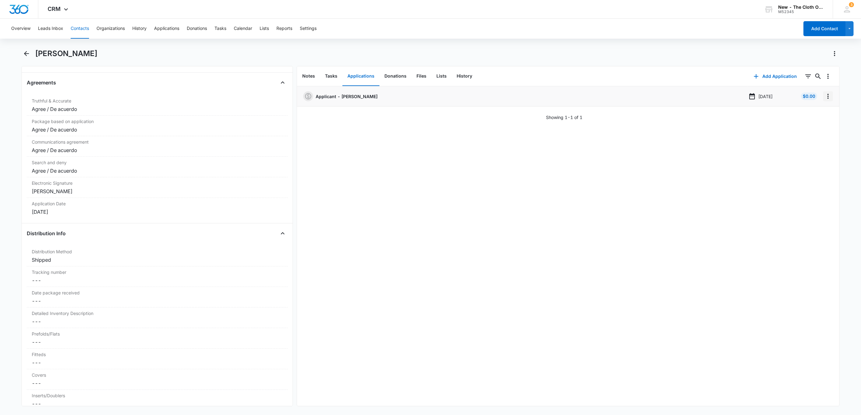
click at [824, 99] on icon "Overflow Menu" at bounding box center [827, 95] width 7 height 7
click at [816, 116] on button "Edit" at bounding box center [807, 113] width 35 height 9
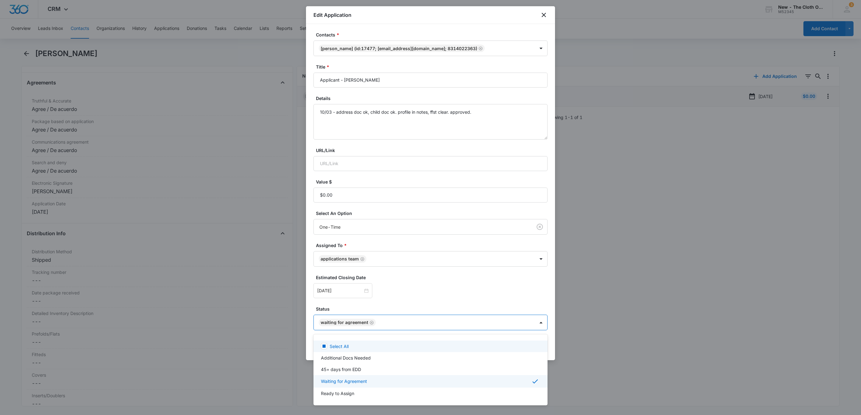
click at [369, 326] on body "CRM Apps Reputation Websites Forms CRM Email Social Shop Payments POS Ads Intel…" at bounding box center [430, 207] width 861 height 415
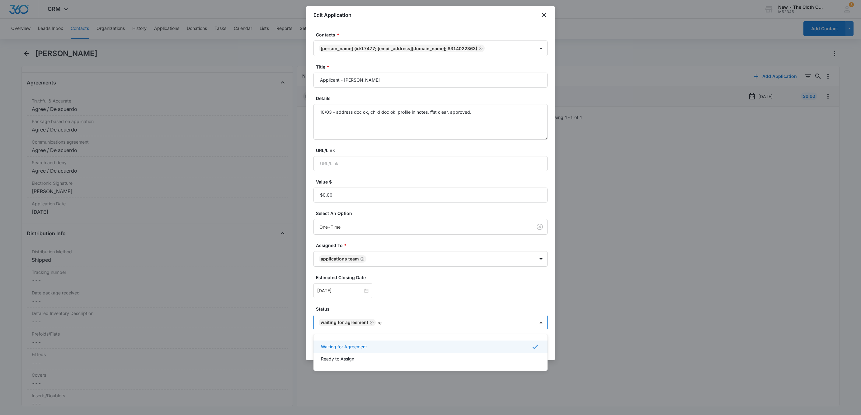
type input "rea"
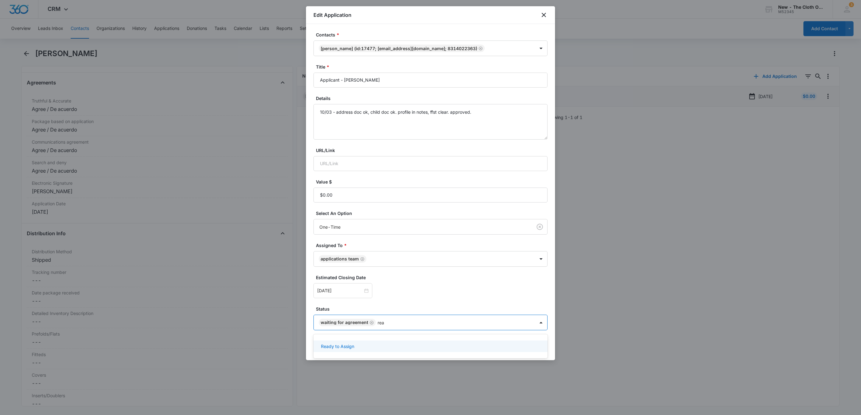
click at [360, 340] on div "Ready to Assign" at bounding box center [430, 346] width 234 height 12
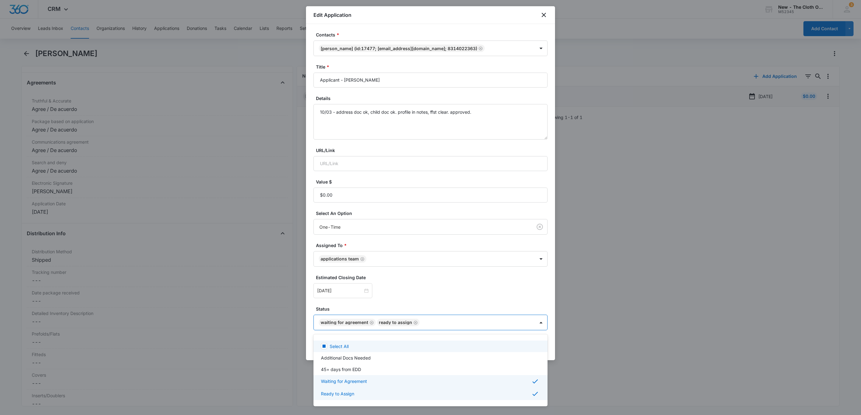
click at [371, 324] on div at bounding box center [430, 207] width 861 height 415
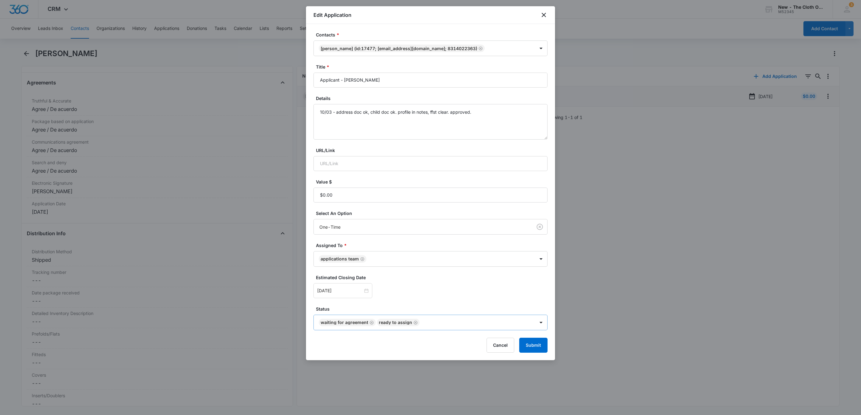
click at [369, 322] on icon "Remove Waiting for Agreement" at bounding box center [371, 322] width 4 height 5
click at [395, 319] on body "CRM Apps Reputation Websites Forms CRM Email Social Shop Payments POS Ads Intel…" at bounding box center [430, 207] width 861 height 415
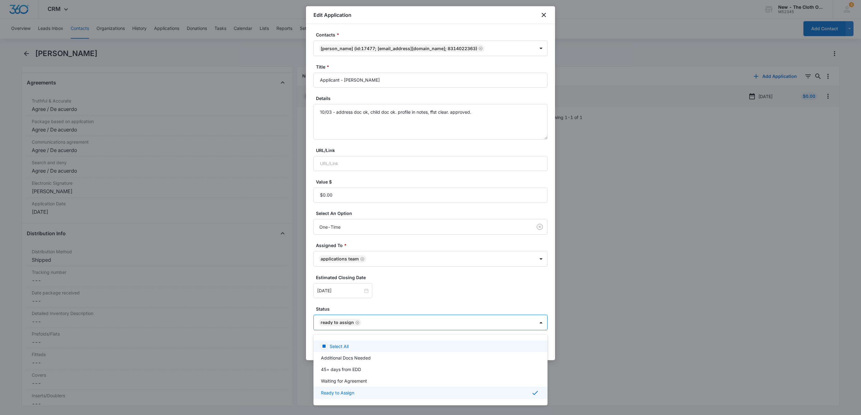
click at [515, 294] on div at bounding box center [430, 207] width 861 height 415
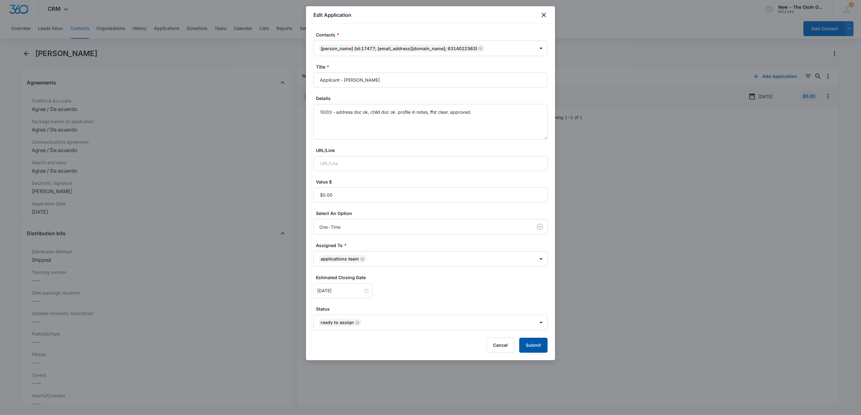
click at [539, 348] on button "Submit" at bounding box center [533, 344] width 28 height 15
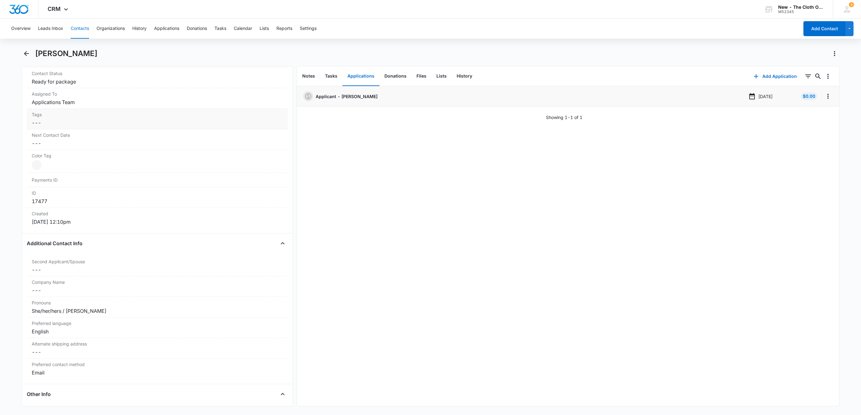
scroll to position [374, 0]
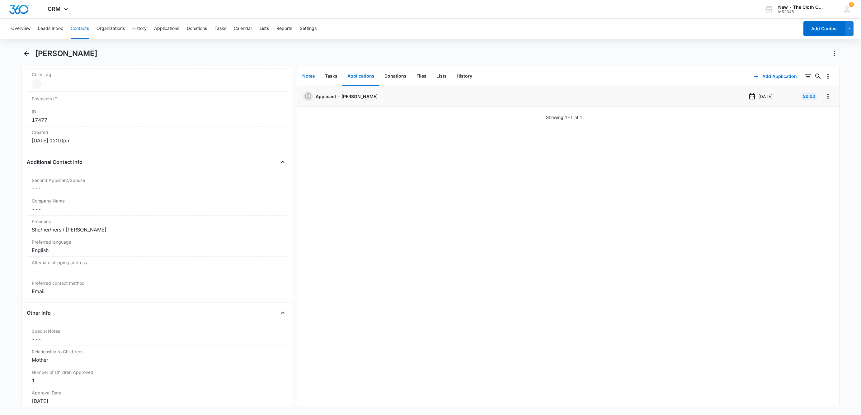
click at [309, 76] on button "Notes" at bounding box center [308, 76] width 23 height 19
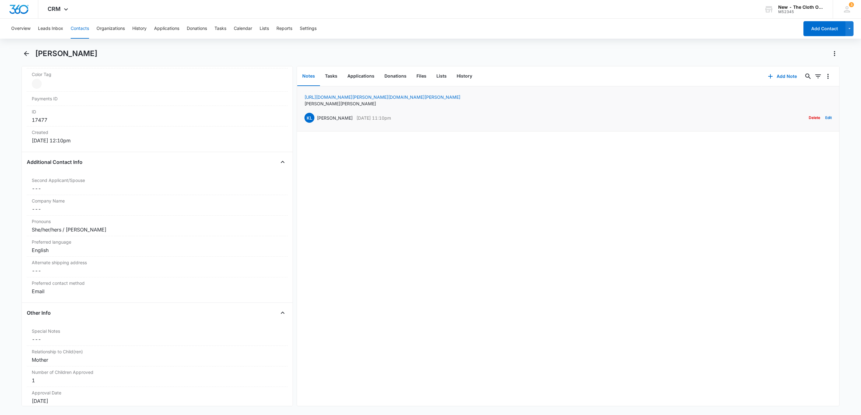
click at [827, 117] on li "[URL][DOMAIN_NAME][PERSON_NAME][DOMAIN_NAME] Kristin [PERSON_NAME] [PERSON_NAME…" at bounding box center [568, 108] width 542 height 45
click at [825, 119] on button "Edit" at bounding box center [828, 118] width 7 height 12
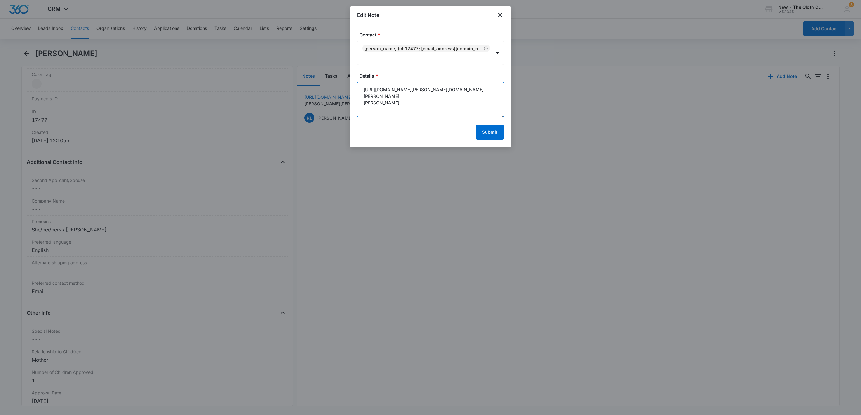
click at [451, 106] on textarea "[URL][DOMAIN_NAME][PERSON_NAME][DOMAIN_NAME][PERSON_NAME] [PERSON_NAME]" at bounding box center [430, 99] width 147 height 35
paste textarea "[URL][DOMAIN_NAME][PERSON_NAME]"
paste textarea "[PERSON_NAME] (Hurt-Daddy)"
type textarea "[URL][DOMAIN_NAME][PERSON_NAME][DOMAIN_NAME][PERSON_NAME] [PERSON_NAME] (Hurt-D…"
click at [488, 133] on button "Submit" at bounding box center [490, 132] width 28 height 15
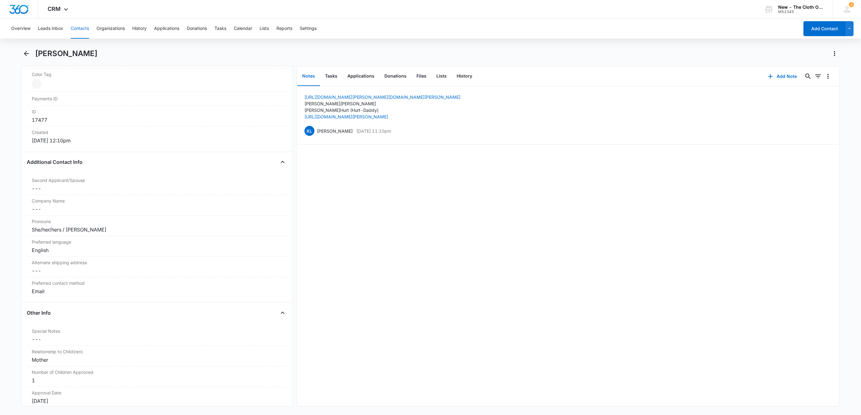
click at [76, 30] on button "Contacts" at bounding box center [80, 29] width 18 height 20
